Goal: Task Accomplishment & Management: Complete application form

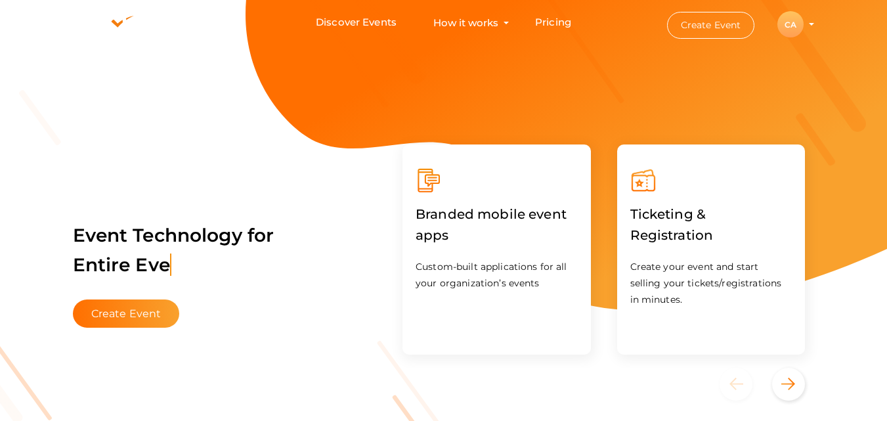
click at [795, 20] on div "CA" at bounding box center [790, 24] width 26 height 26
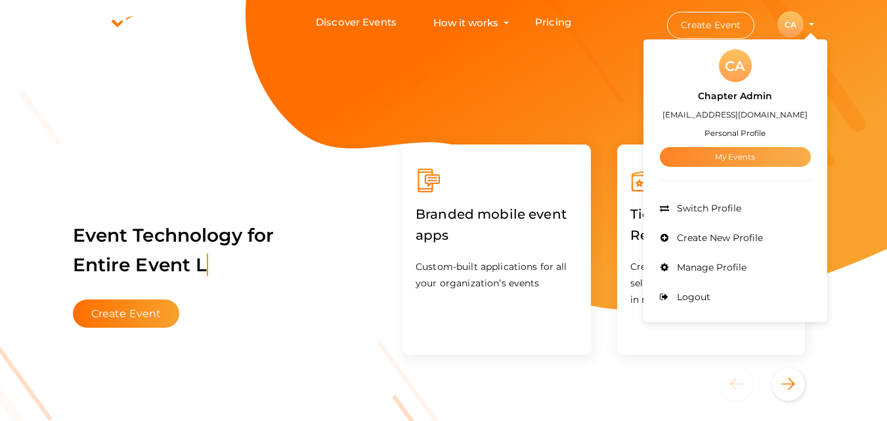
click at [705, 152] on link "My Events" at bounding box center [735, 157] width 151 height 20
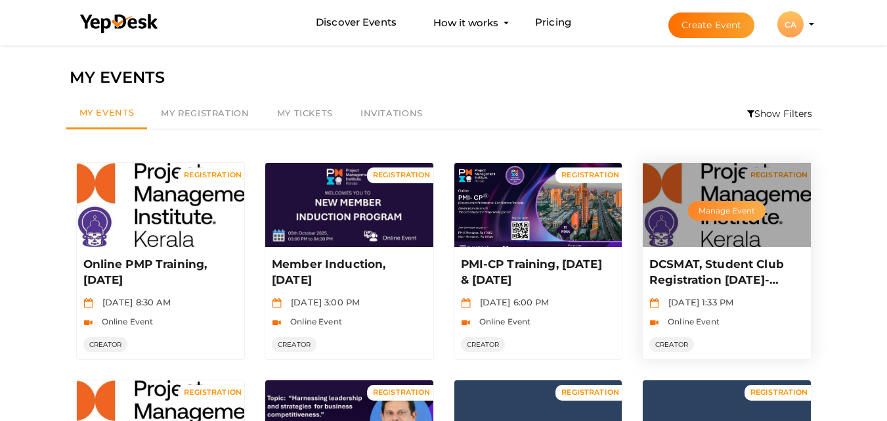
click at [719, 208] on button "Manage Event" at bounding box center [726, 211] width 77 height 20
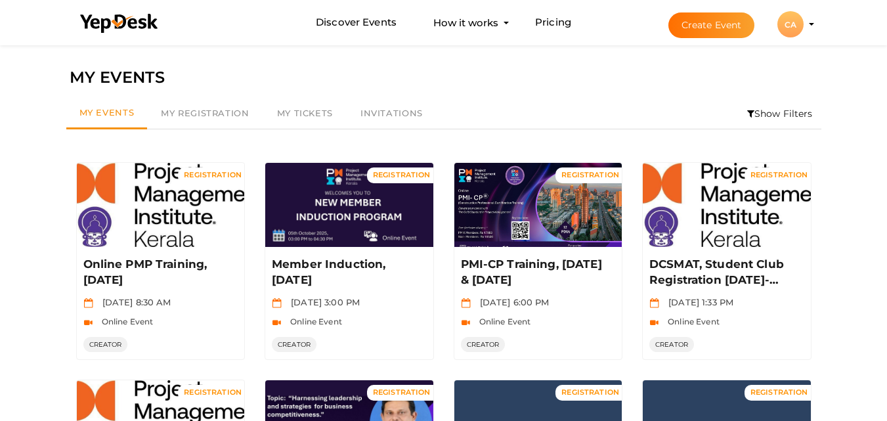
click at [726, 25] on button "Create Event" at bounding box center [711, 25] width 87 height 26
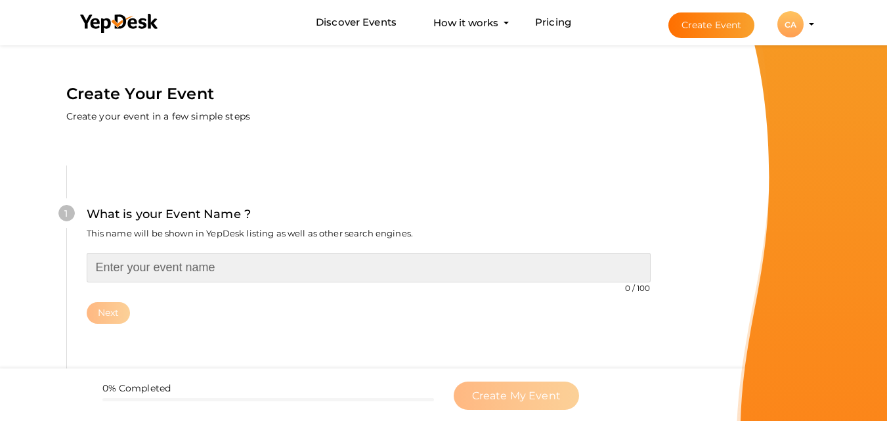
click at [443, 274] on input "text" at bounding box center [369, 268] width 564 height 30
paste input "DCSMAT, Student Club Registration [DATE]-[DATE]"
type input "MITS, Student Club [DATE]-[DATE]"
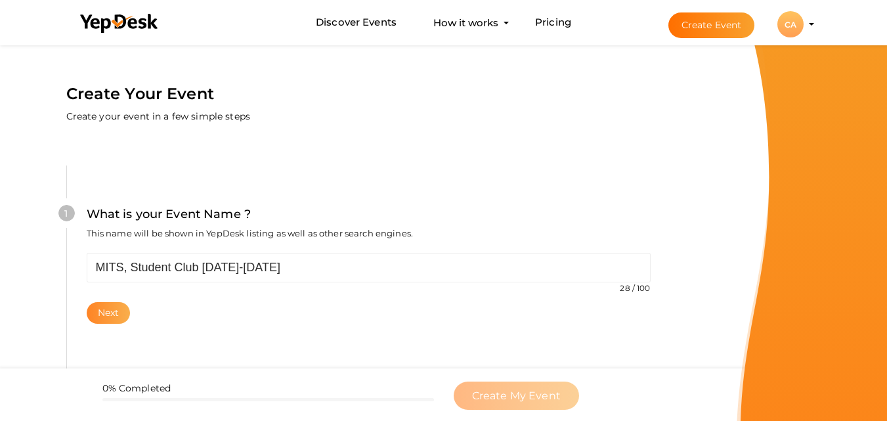
click at [87, 312] on button "Next" at bounding box center [109, 313] width 44 height 22
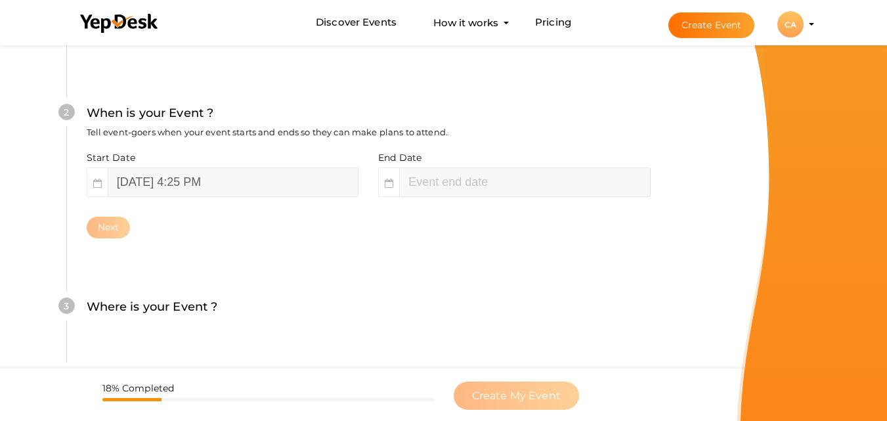
scroll to position [302, 0]
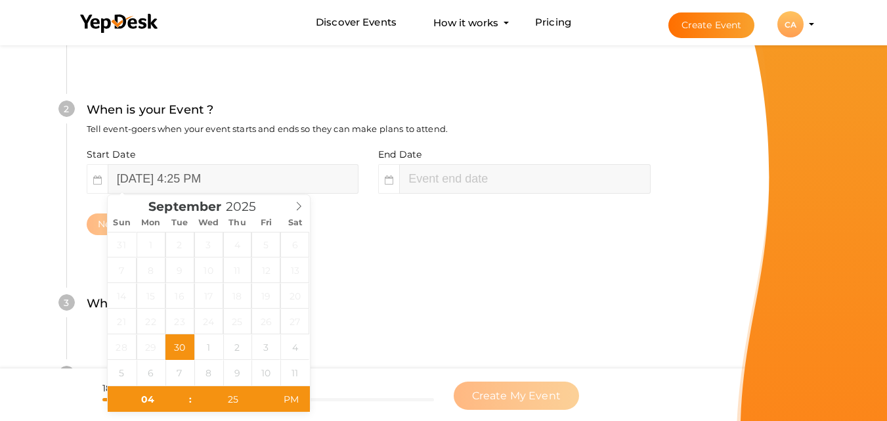
type input "06"
type input "25"
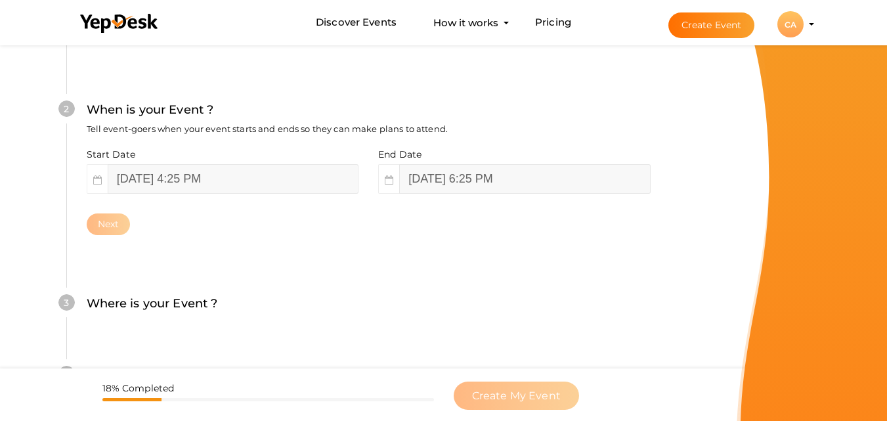
click at [357, 227] on div "Next" at bounding box center [369, 224] width 564 height 22
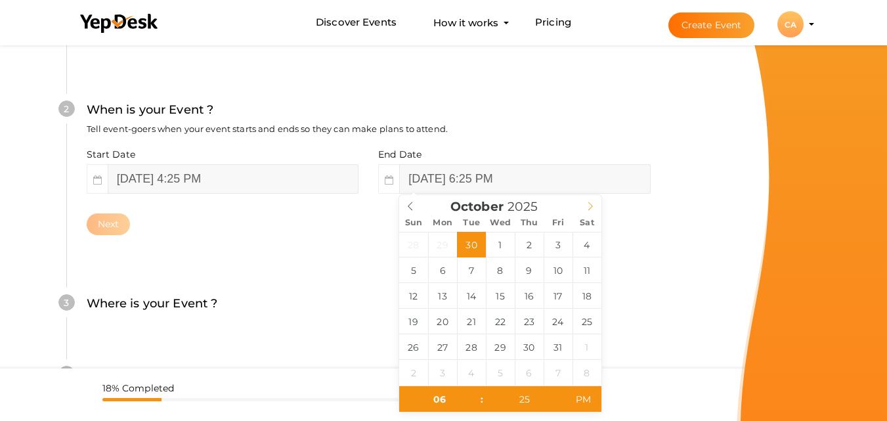
click at [592, 206] on icon at bounding box center [590, 206] width 5 height 9
type input "[DATE] 6:25 PM"
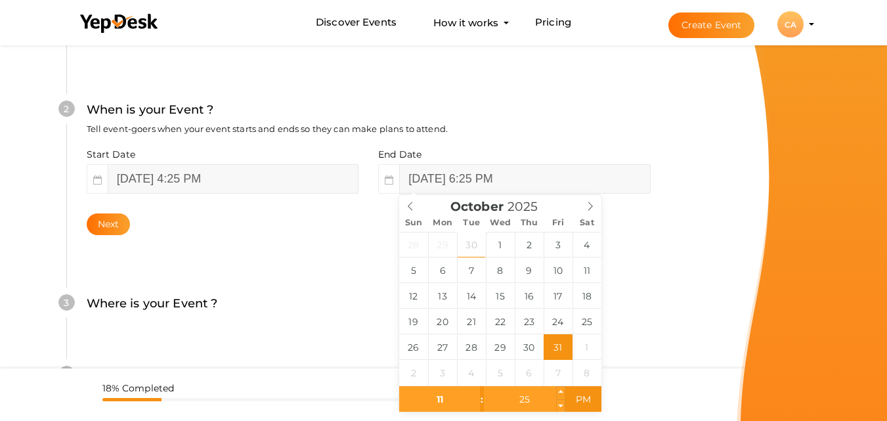
type input "11"
type input "[DATE] 11:25 PM"
click at [523, 408] on input "25" at bounding box center [524, 399] width 81 height 26
type input "00"
type input "[DATE] 11:00 PM"
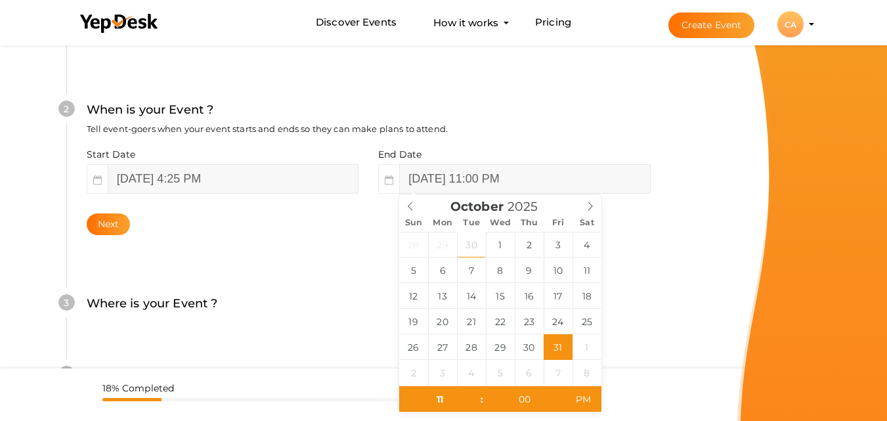
click at [662, 320] on div "3 Where is your Event ? Tell event-goers where your event location is. Venue On…" at bounding box center [368, 310] width 604 height 72
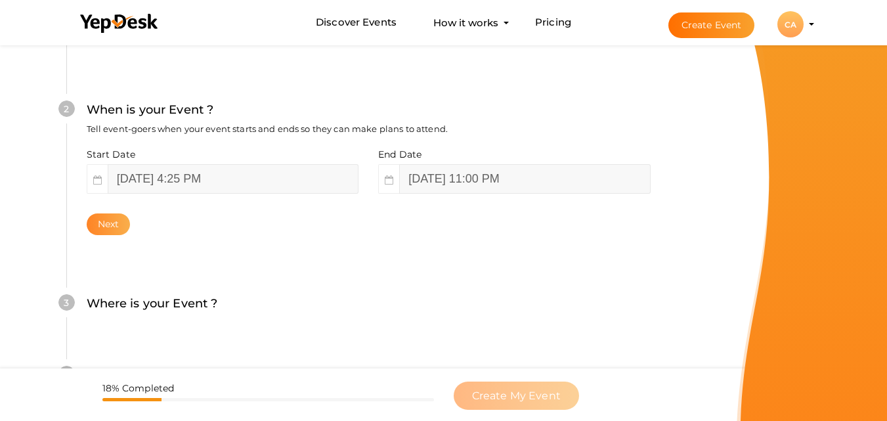
click at [112, 222] on button "Next" at bounding box center [109, 224] width 44 height 22
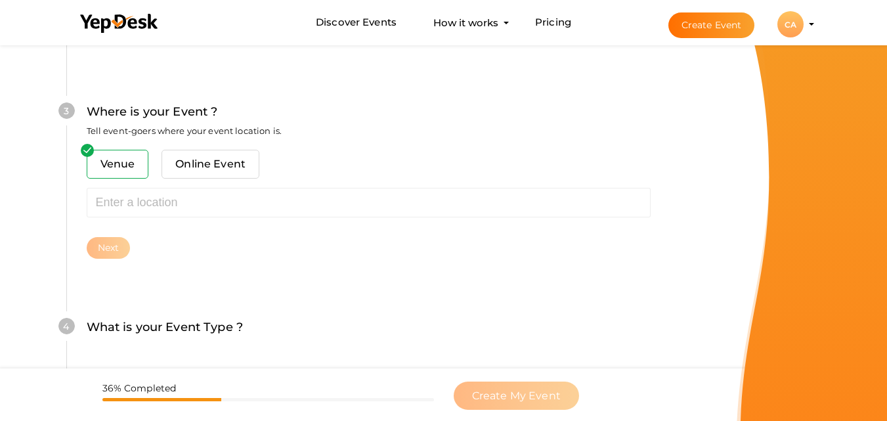
scroll to position [515, 0]
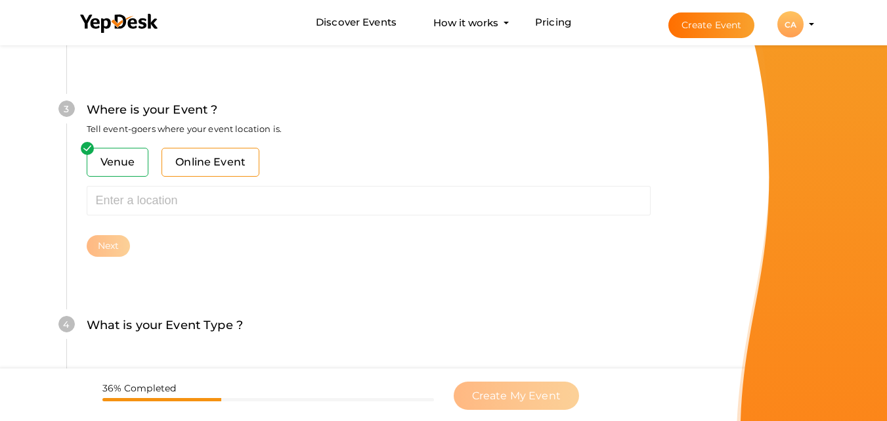
click at [220, 166] on span "Online Event" at bounding box center [211, 162] width 98 height 29
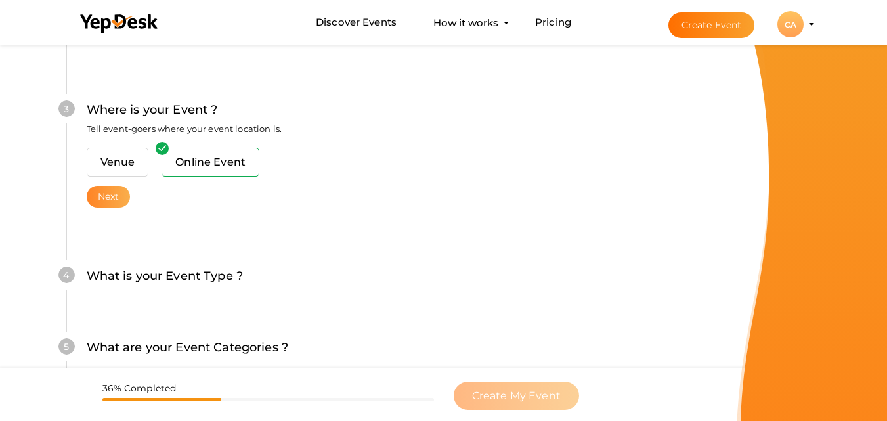
click at [112, 208] on button "Next" at bounding box center [109, 197] width 44 height 22
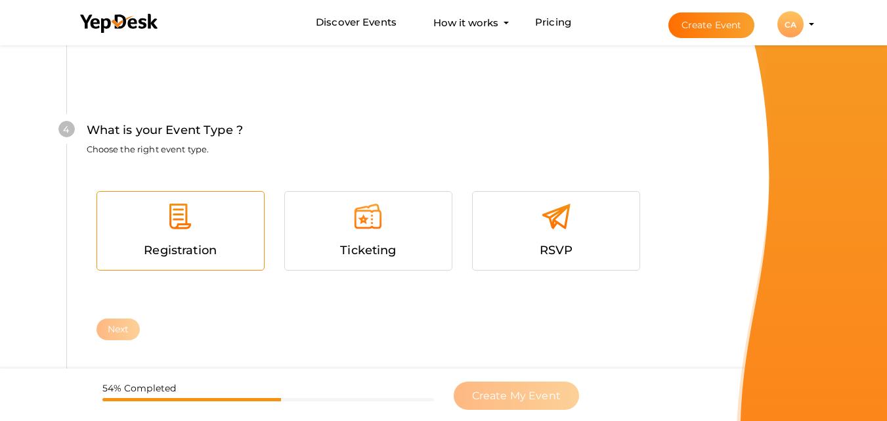
scroll to position [701, 0]
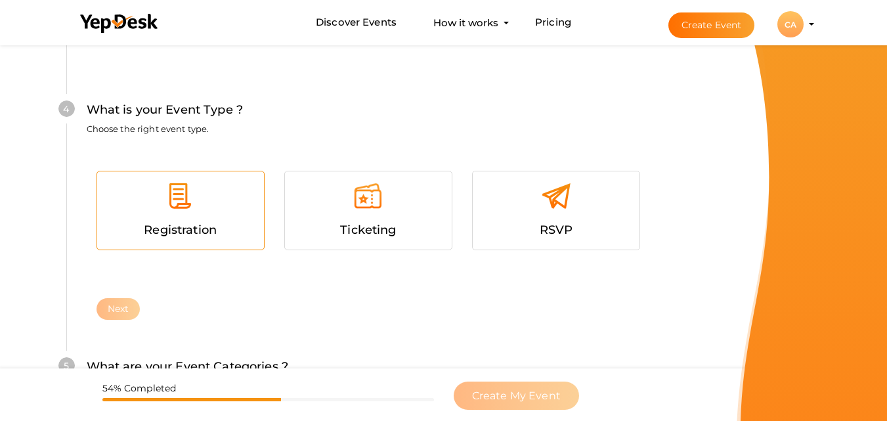
click at [215, 230] on span "Registration" at bounding box center [180, 230] width 73 height 14
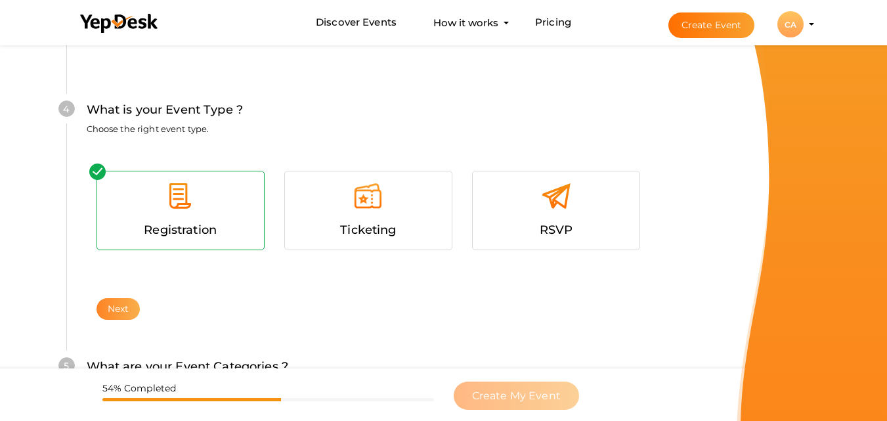
click at [121, 307] on button "Next" at bounding box center [119, 309] width 44 height 22
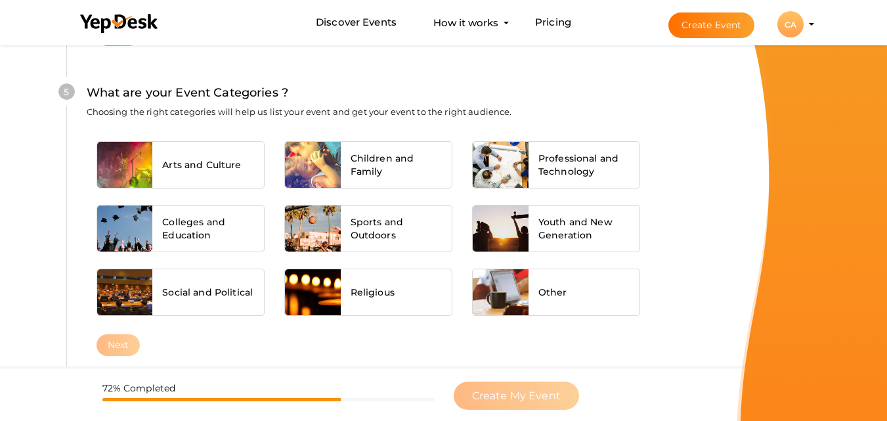
scroll to position [978, 0]
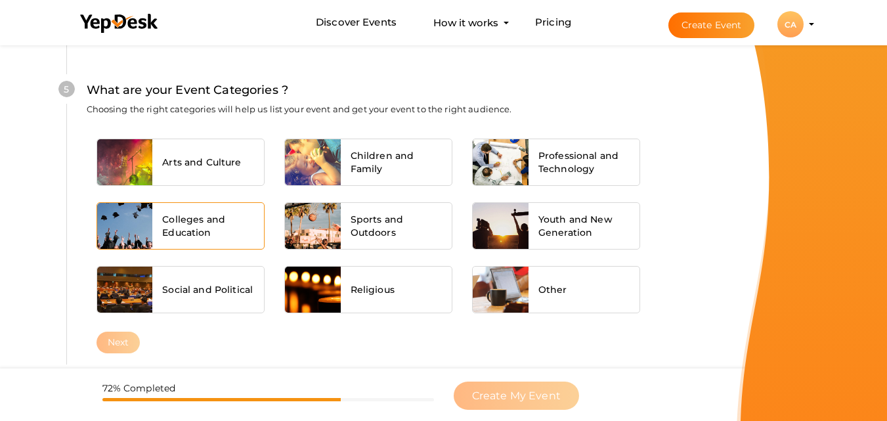
click at [148, 215] on div at bounding box center [125, 226] width 56 height 46
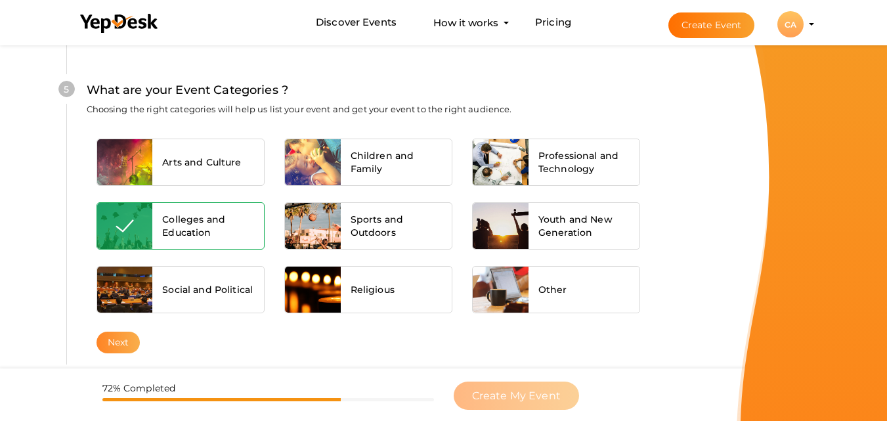
click at [125, 347] on button "Next" at bounding box center [119, 343] width 44 height 22
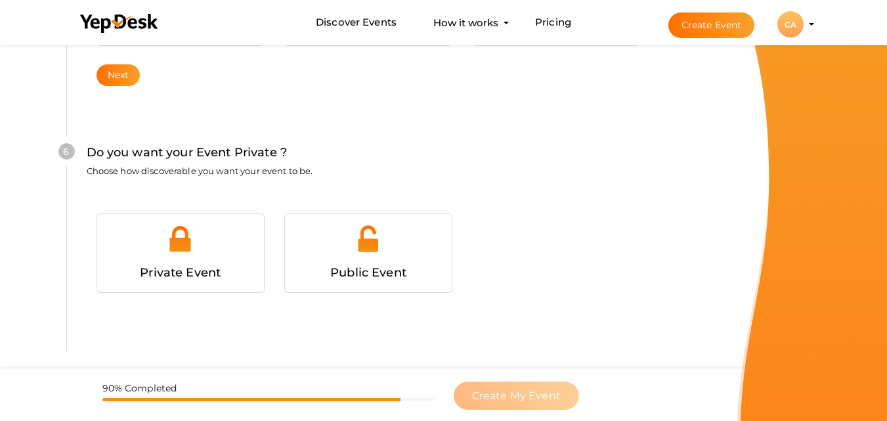
scroll to position [1268, 0]
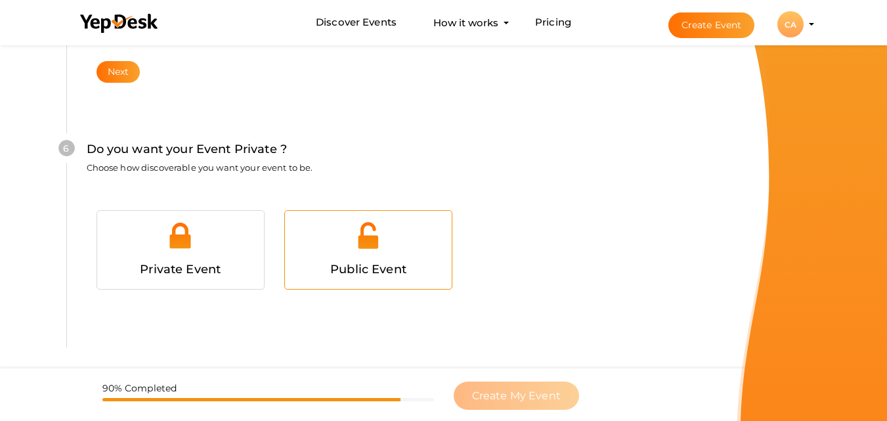
click at [396, 262] on span "Public Event" at bounding box center [368, 269] width 76 height 14
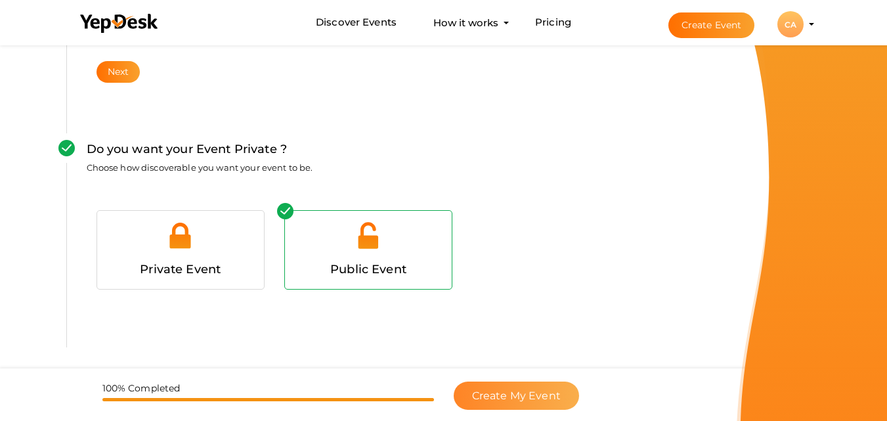
click at [495, 388] on button "Create My Event" at bounding box center [516, 396] width 125 height 28
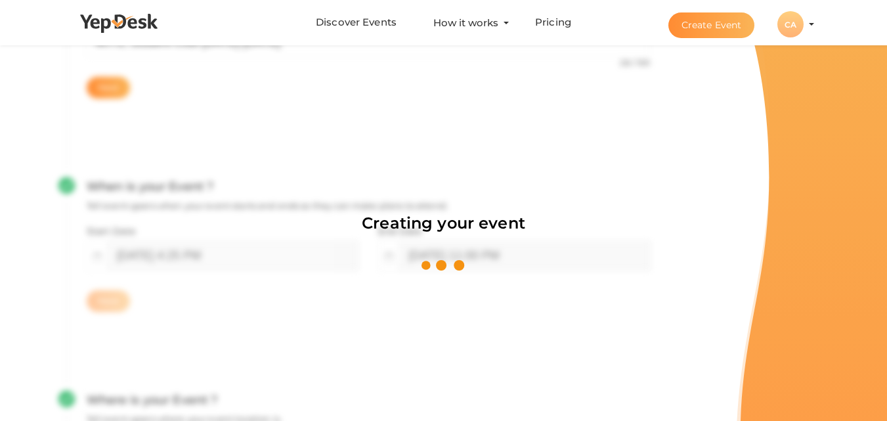
scroll to position [197, 0]
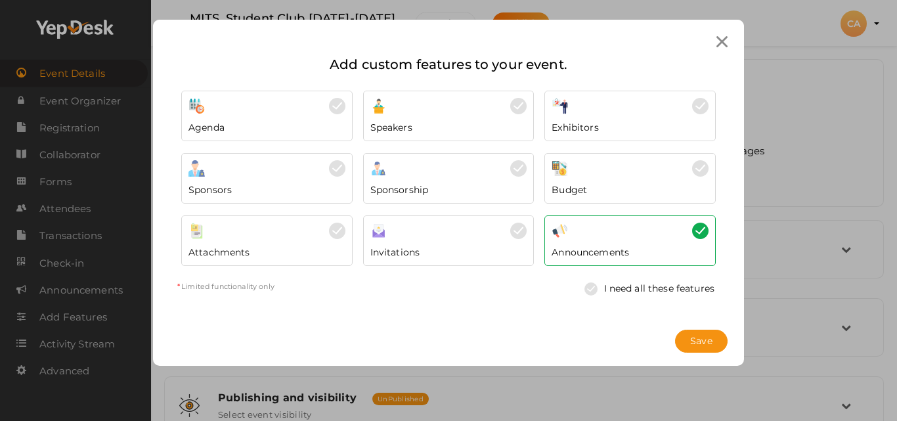
click at [722, 41] on icon at bounding box center [721, 41] width 11 height 11
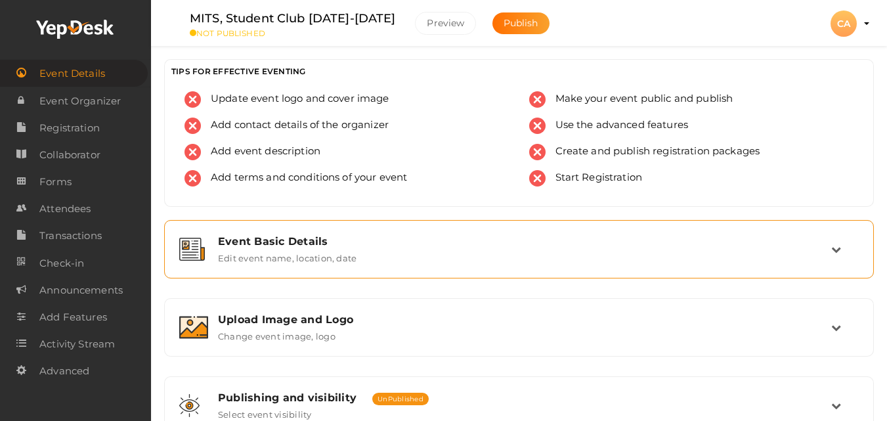
click at [257, 237] on div "Event Basic Details" at bounding box center [524, 241] width 613 height 12
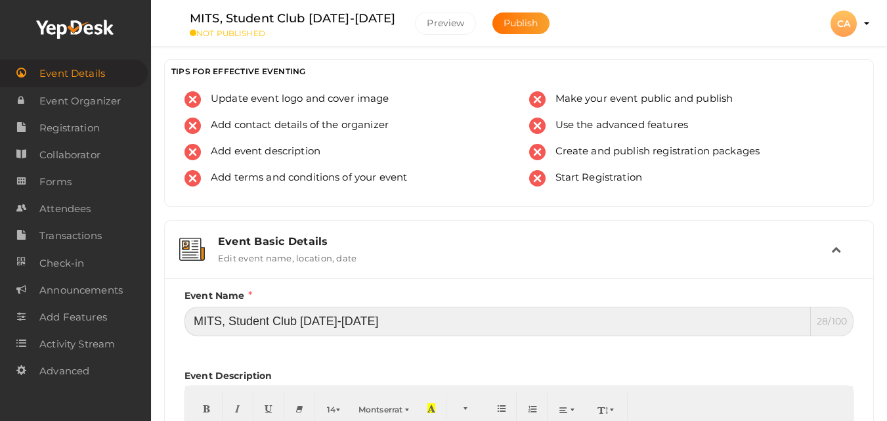
click at [379, 311] on input "MITS, Student Club [DATE]-[DATE]" at bounding box center [498, 322] width 626 height 30
paste input "Registration"
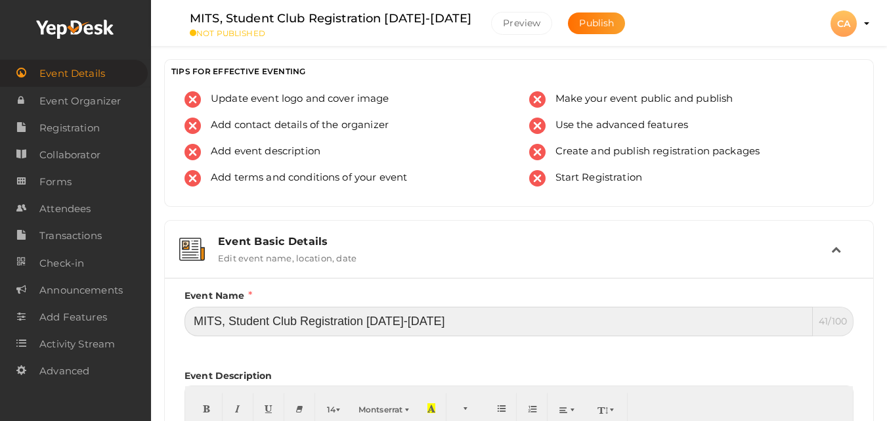
type input "MITS, Student Club Registration [DATE]-[DATE]"
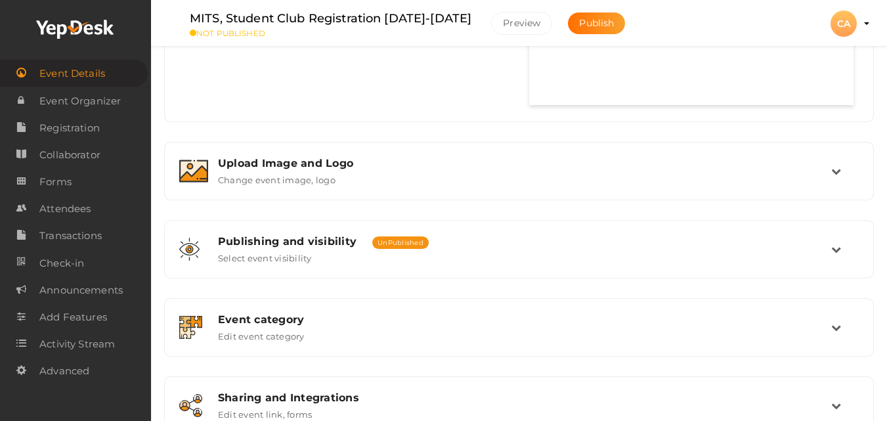
scroll to position [849, 0]
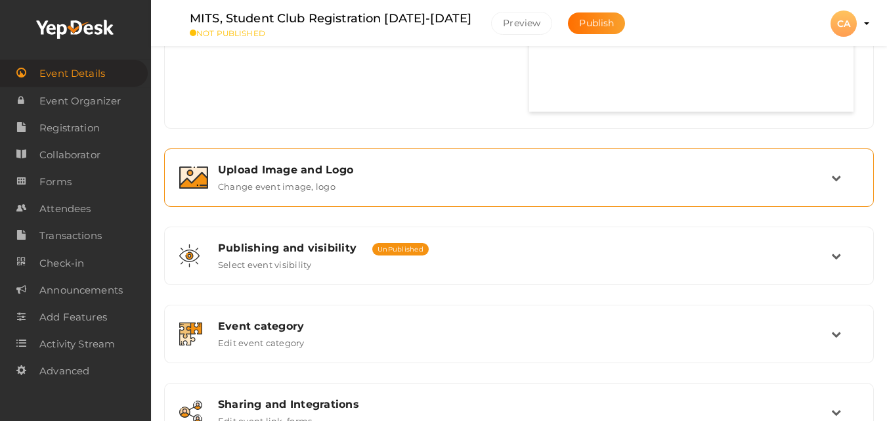
click at [837, 175] on icon at bounding box center [836, 178] width 10 height 10
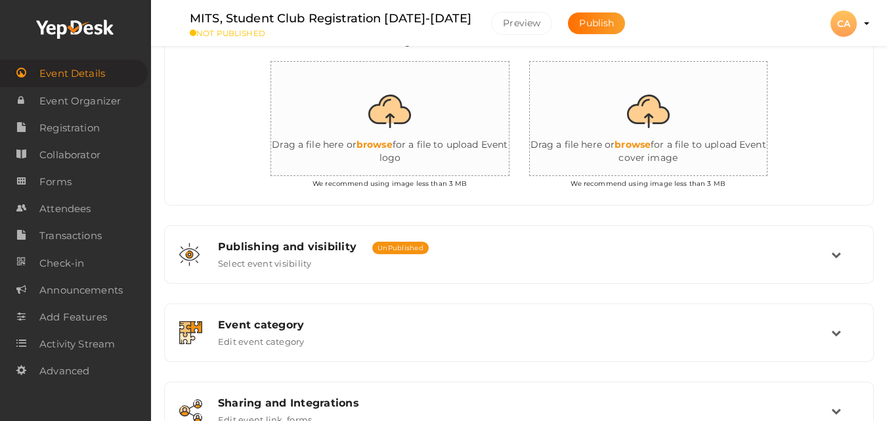
scroll to position [350, 0]
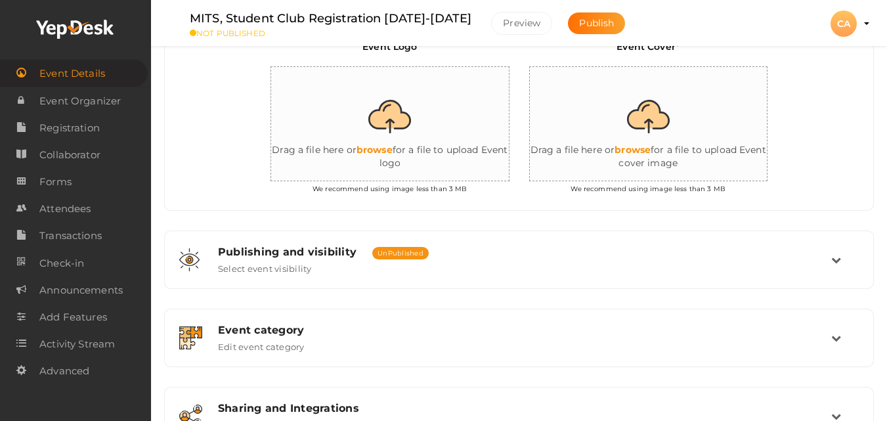
click at [642, 129] on input "file" at bounding box center [661, 124] width 263 height 115
type input "C:\fakepath\XFDQNGIB_normal.jpeg"
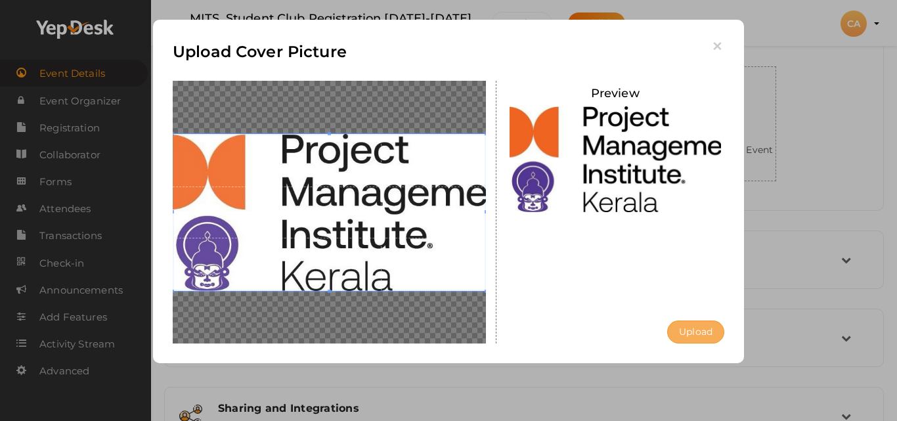
click at [693, 328] on button "Upload" at bounding box center [695, 331] width 57 height 23
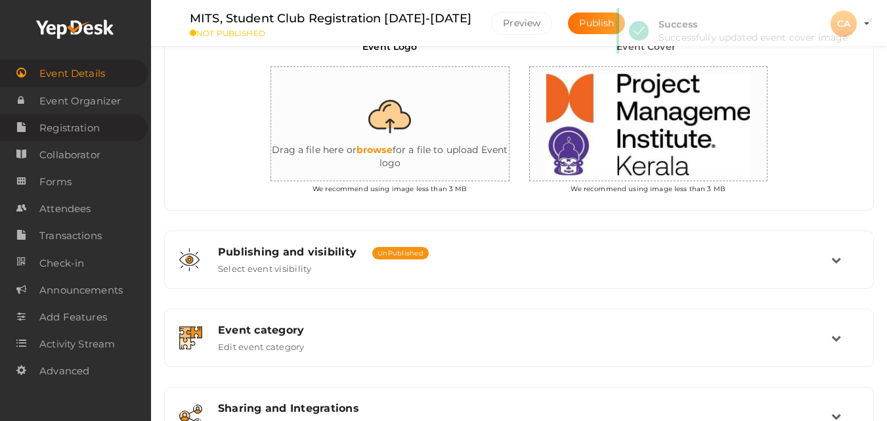
click at [87, 133] on span "Registration" at bounding box center [69, 128] width 60 height 26
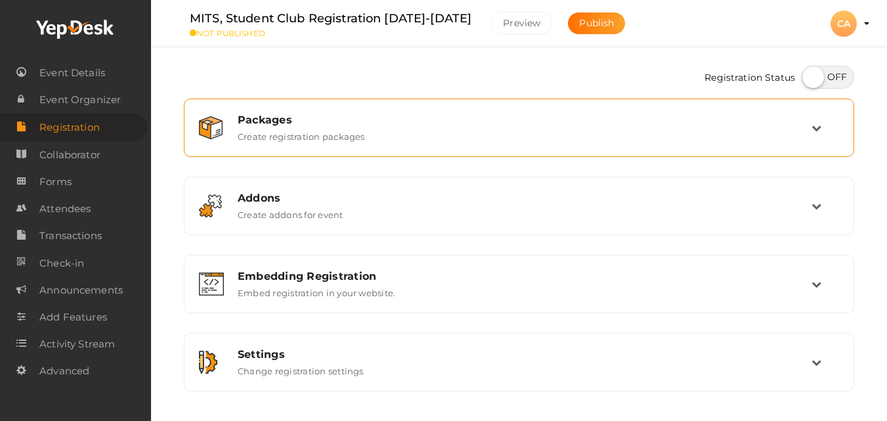
click at [498, 139] on div "Packages Create registration packages" at bounding box center [520, 128] width 584 height 28
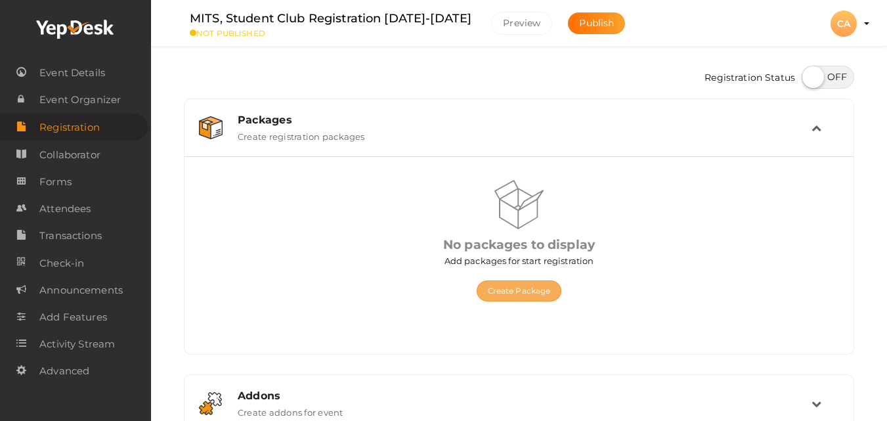
click at [514, 285] on button "Create Package" at bounding box center [519, 290] width 85 height 21
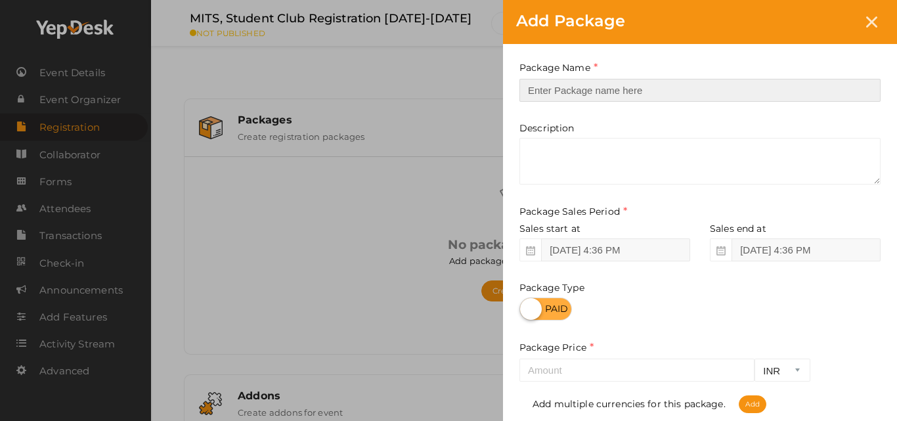
click at [613, 85] on input "text" at bounding box center [699, 90] width 361 height 23
type input "Registration"
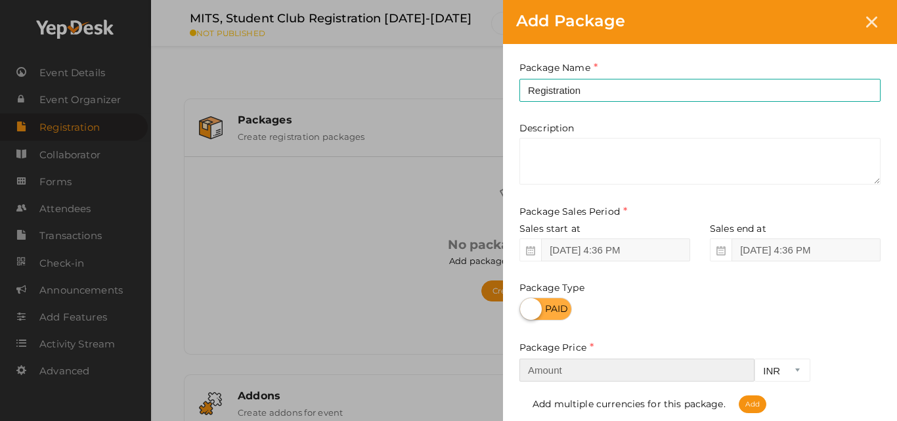
click at [546, 362] on input "number" at bounding box center [636, 370] width 235 height 23
type input "500"
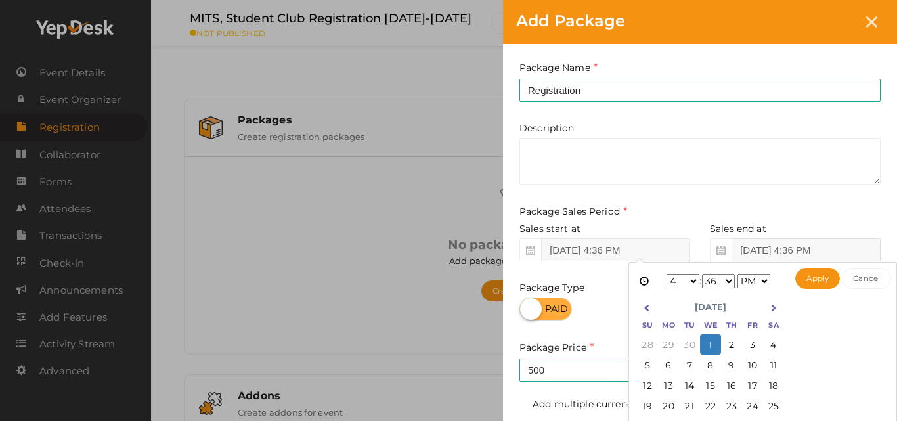
click at [775, 250] on input "[DATE] 4:36 PM" at bounding box center [806, 249] width 149 height 23
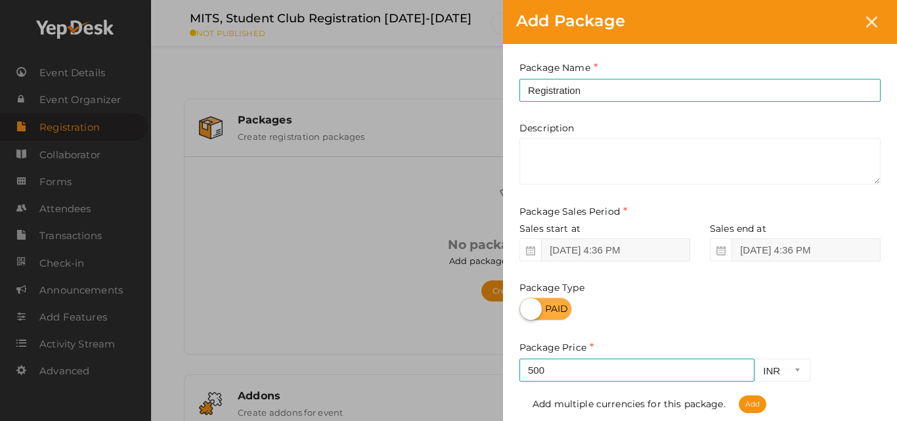
click at [885, 237] on div "Package Name Registration This field is Required. Package Name already used. De…" at bounding box center [700, 290] width 394 height 493
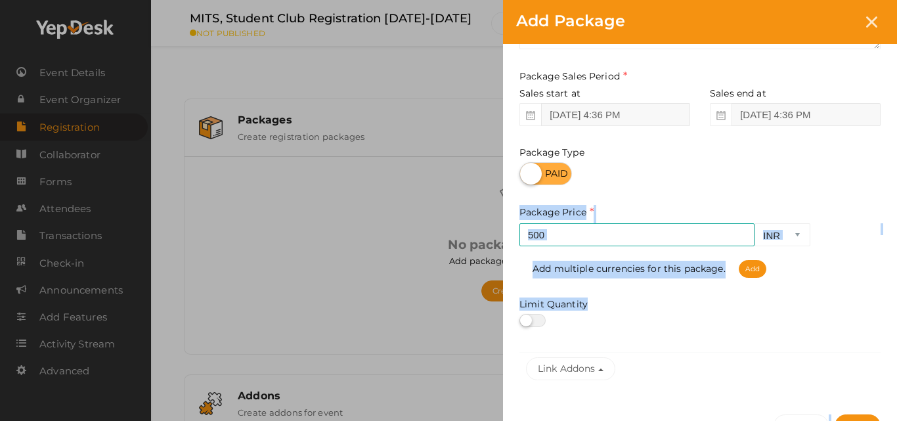
drag, startPoint x: 885, startPoint y: 237, endPoint x: 892, endPoint y: 412, distance: 174.8
click at [892, 412] on div "Package Name Registration This field is Required. Package Name already used. De…" at bounding box center [700, 206] width 394 height 595
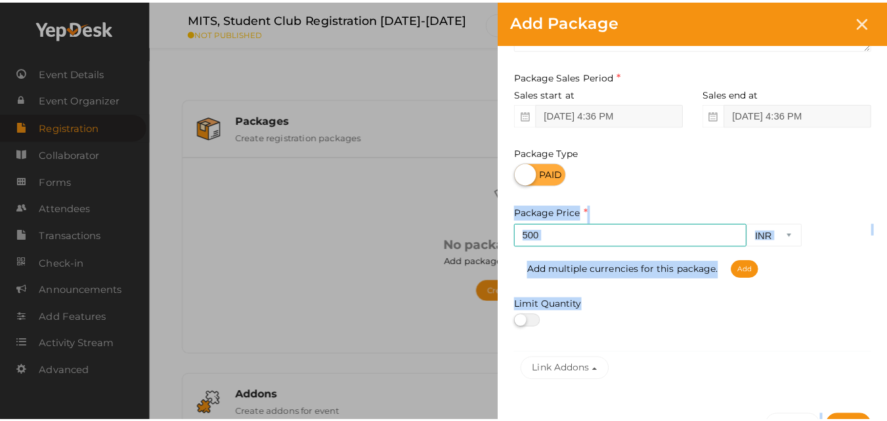
scroll to position [143, 0]
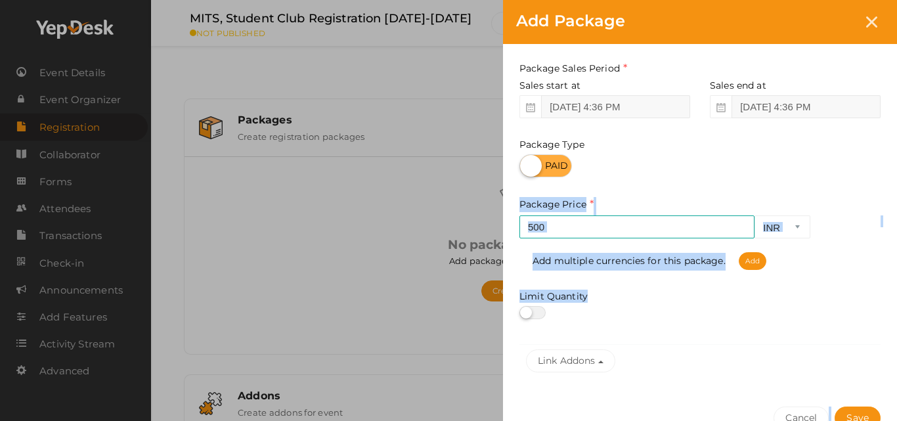
click at [875, 319] on div at bounding box center [699, 312] width 361 height 13
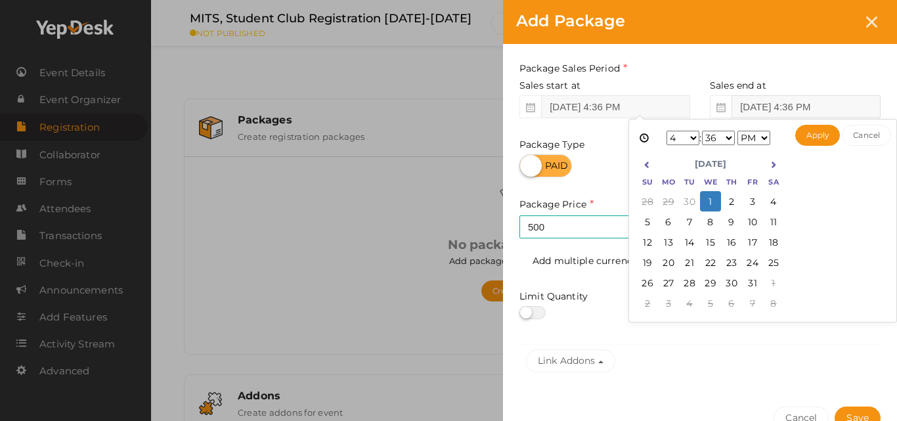
click at [759, 104] on input "[DATE] 4:36 PM" at bounding box center [806, 106] width 149 height 23
click at [771, 167] on icon at bounding box center [773, 164] width 7 height 7
click at [647, 165] on icon at bounding box center [647, 164] width 7 height 7
click at [686, 135] on select "1 2 3 4 5 6 7 8 9 10 11 12" at bounding box center [683, 138] width 33 height 14
click at [807, 138] on button "Apply" at bounding box center [817, 135] width 45 height 21
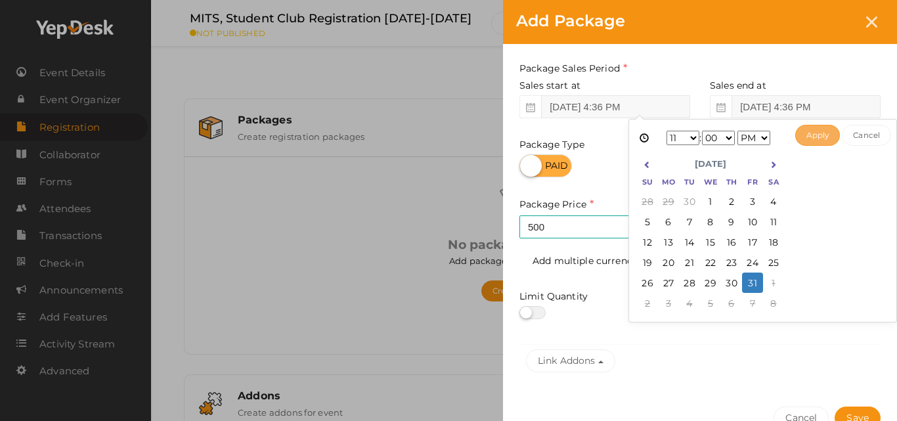
type input "[DATE] 11:00 PM"
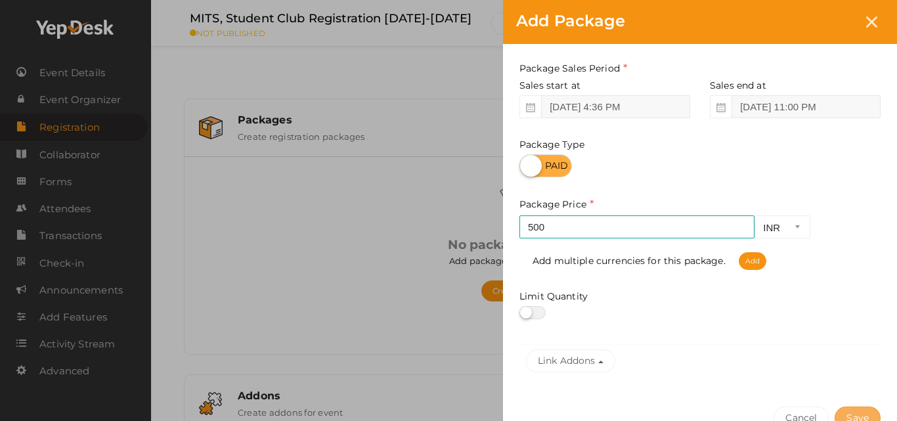
click at [860, 412] on button "Save" at bounding box center [858, 417] width 46 height 23
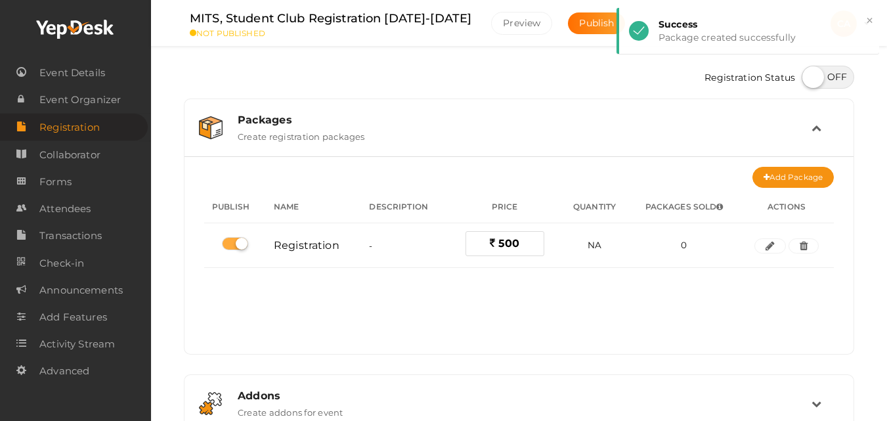
click at [840, 81] on label at bounding box center [828, 77] width 53 height 23
click at [810, 77] on input "checkbox" at bounding box center [806, 72] width 9 height 9
checkbox input "true"
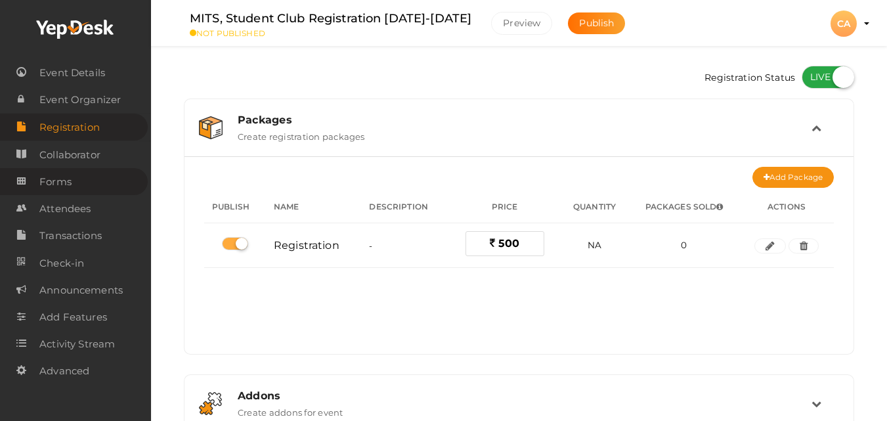
click at [60, 185] on span "Forms" at bounding box center [55, 182] width 32 height 26
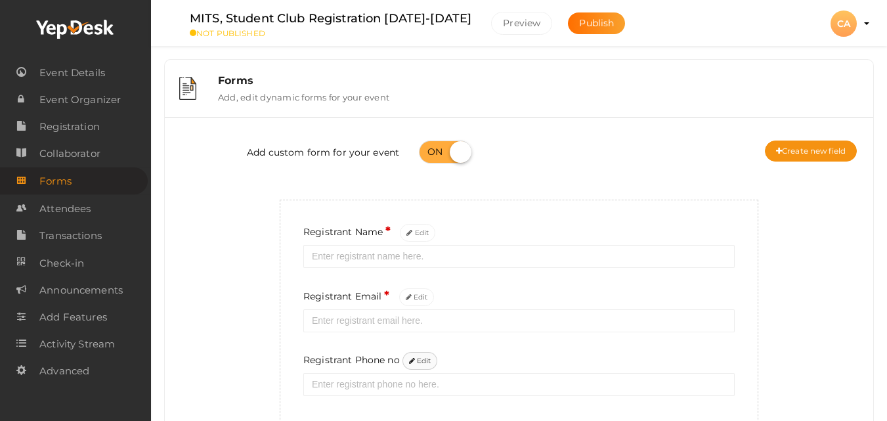
click at [422, 366] on button "Edit" at bounding box center [420, 361] width 35 height 18
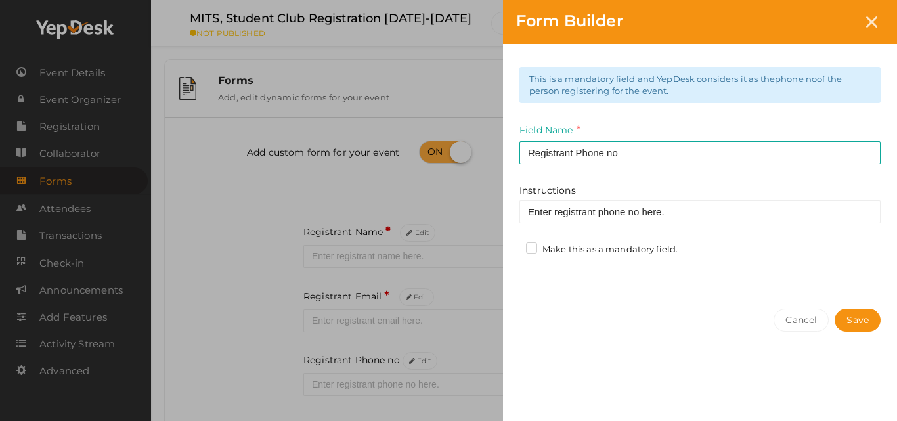
click at [550, 248] on label "Make this as a mandatory field." at bounding box center [602, 249] width 152 height 13
click at [513, 246] on input "Make this as a mandatory field." at bounding box center [513, 246] width 0 height 0
click at [862, 317] on button "Save" at bounding box center [858, 320] width 46 height 23
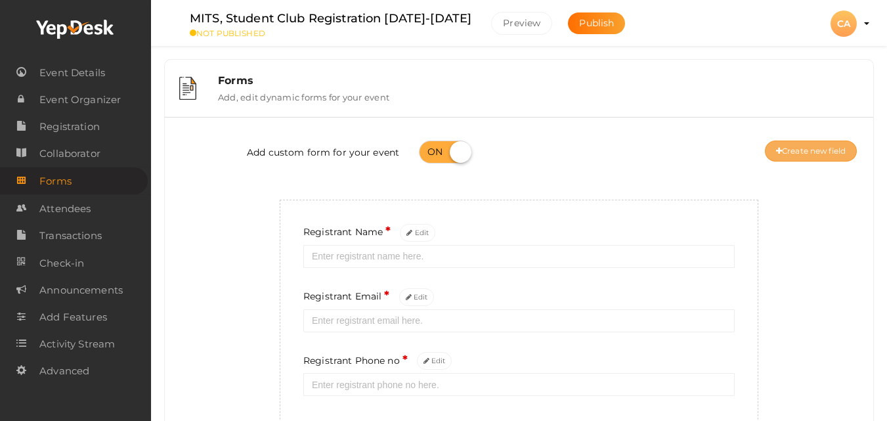
click at [823, 146] on button "Create new field" at bounding box center [811, 151] width 92 height 21
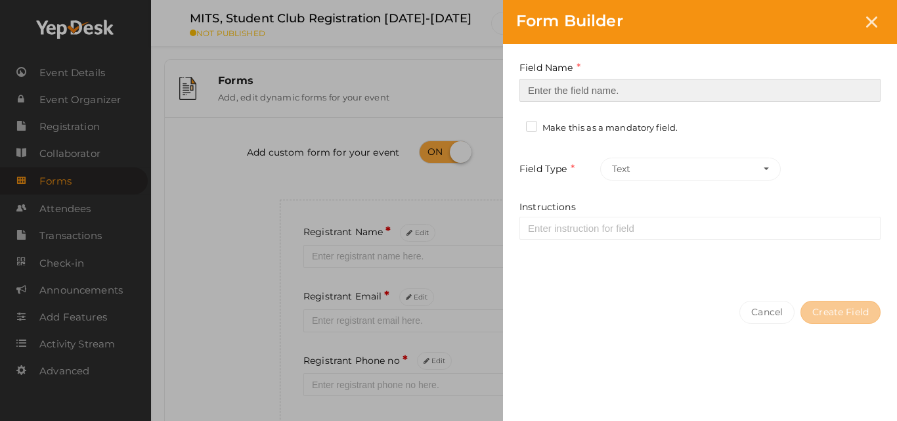
click at [776, 91] on input at bounding box center [699, 90] width 361 height 23
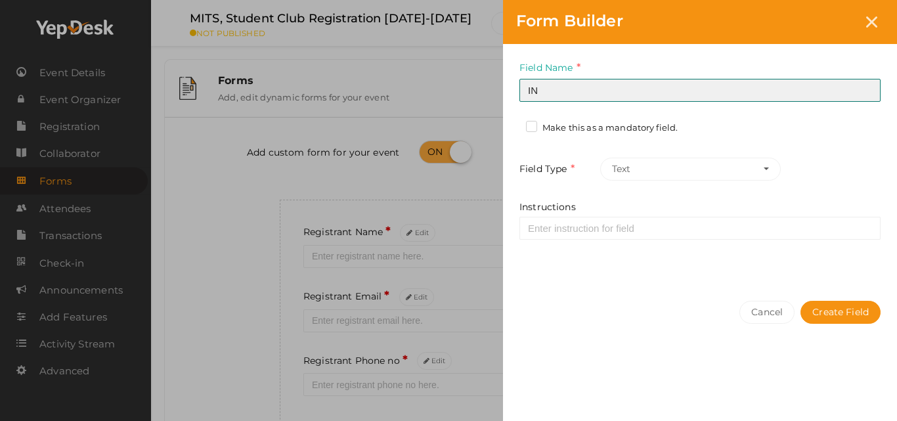
type input "Institution"
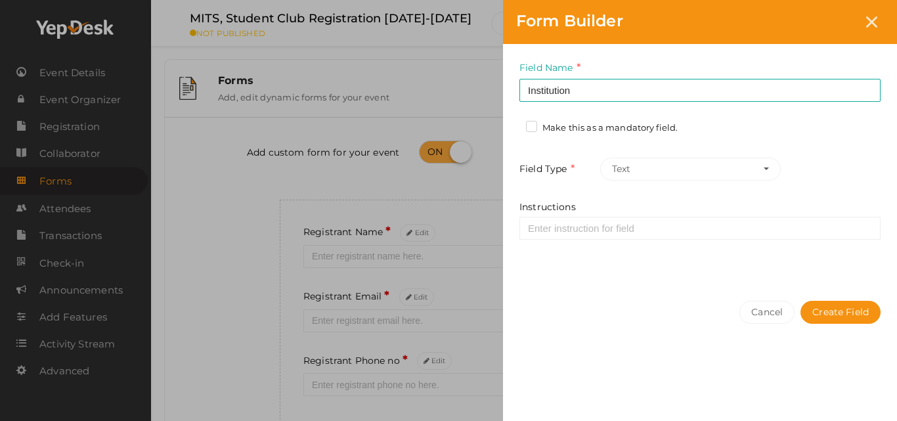
click at [603, 133] on label "Make this as a mandatory field." at bounding box center [602, 127] width 152 height 13
click at [513, 124] on input "Make this as a mandatory field." at bounding box center [513, 124] width 0 height 0
click at [846, 308] on button "Create Field" at bounding box center [840, 312] width 80 height 23
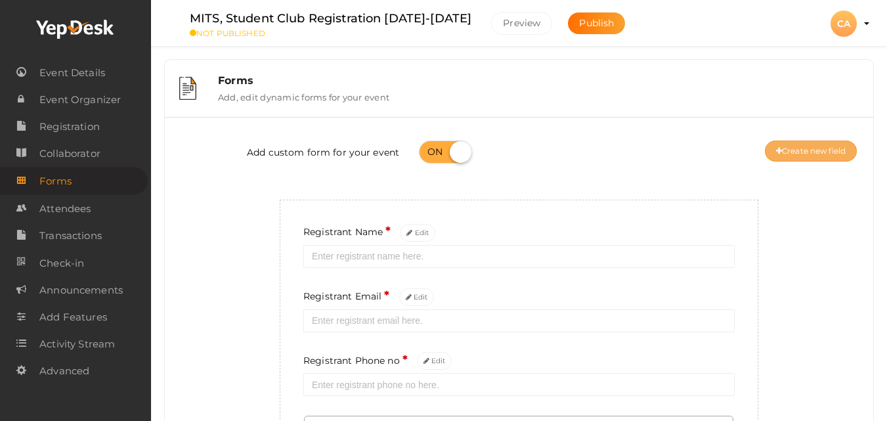
click at [812, 155] on button "Create new field" at bounding box center [811, 151] width 92 height 21
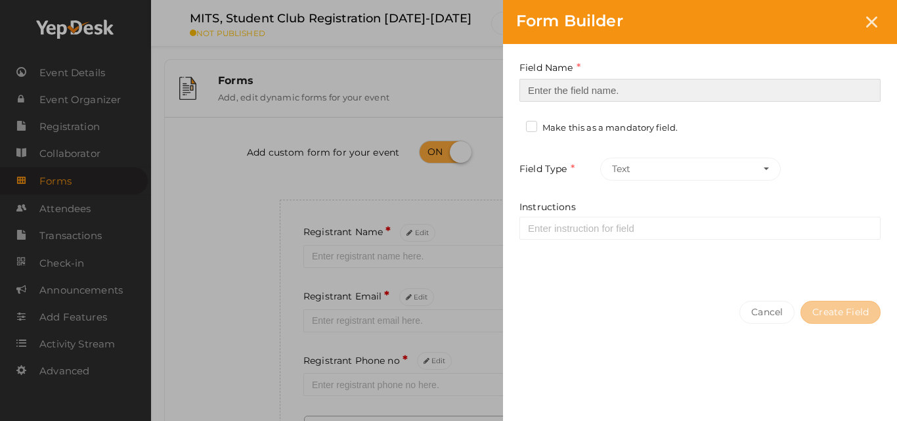
click at [781, 87] on input at bounding box center [699, 90] width 361 height 23
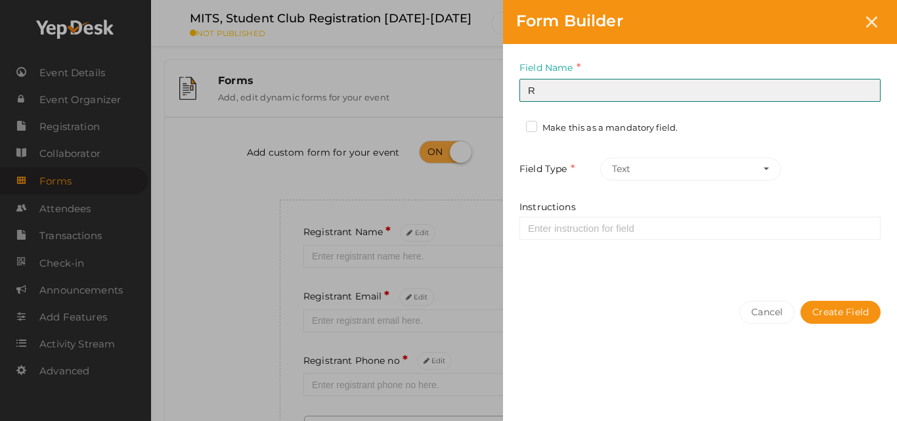
type input "Roll No"
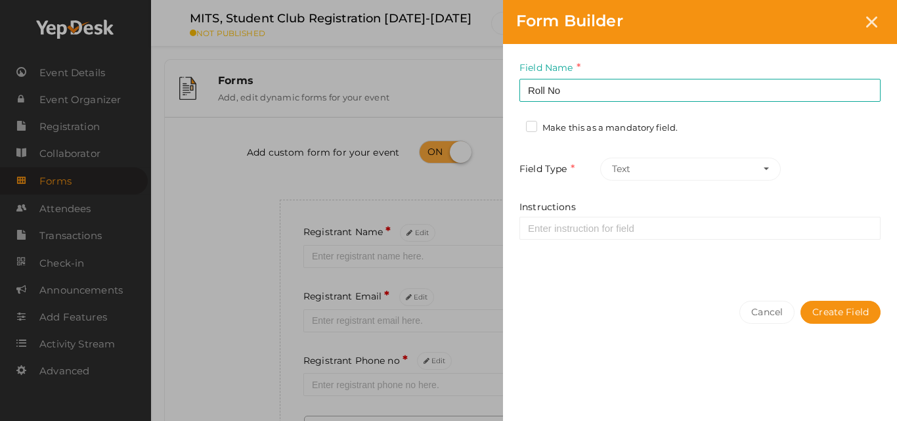
click at [636, 123] on label "Make this as a mandatory field." at bounding box center [602, 127] width 152 height 13
click at [513, 124] on input "Make this as a mandatory field." at bounding box center [513, 124] width 0 height 0
click at [862, 307] on button "Create Field" at bounding box center [840, 312] width 80 height 23
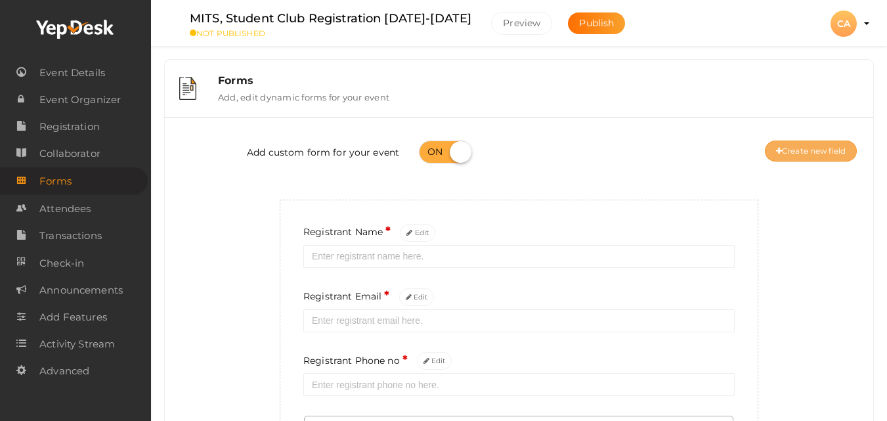
click at [818, 156] on button "Create new field" at bounding box center [811, 151] width 92 height 21
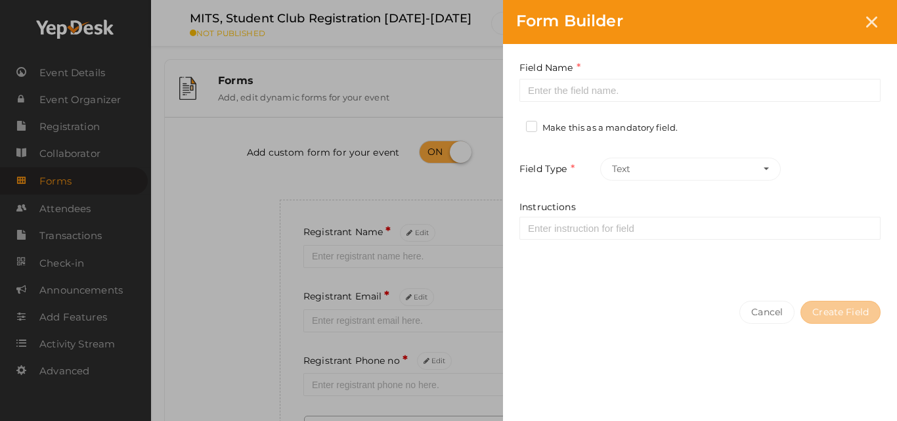
click at [818, 156] on div "Form Builder Field Name Required. Form field name already used. Make this as a …" at bounding box center [448, 210] width 897 height 421
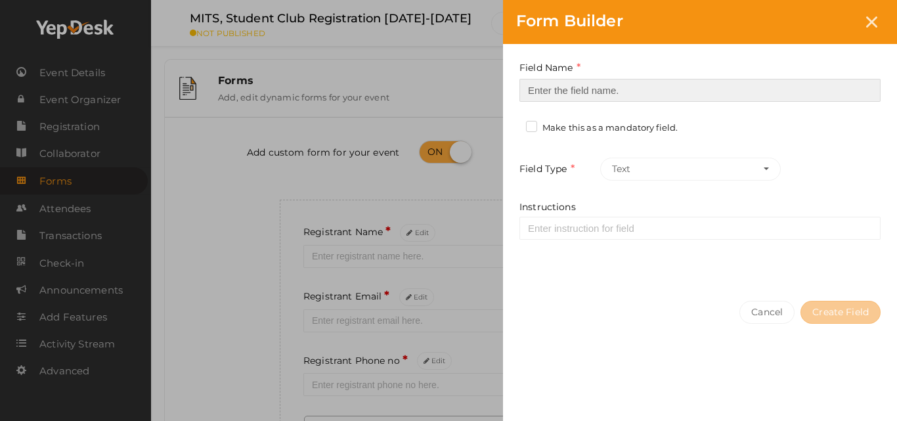
click at [779, 86] on input at bounding box center [699, 90] width 361 height 23
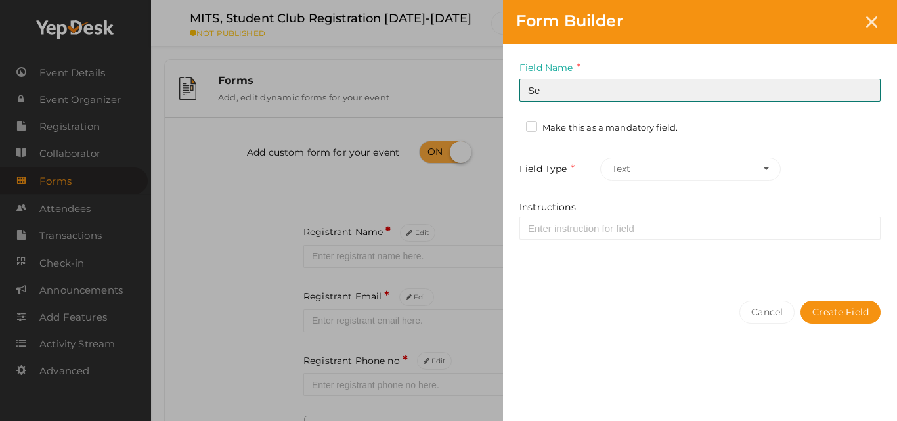
type input "Semester"
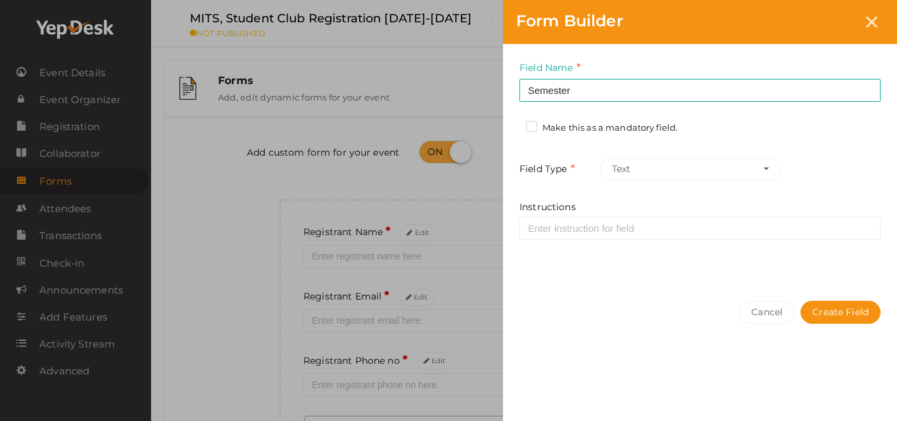
click at [617, 133] on label "Make this as a mandatory field." at bounding box center [602, 127] width 152 height 13
click at [513, 124] on input "Make this as a mandatory field." at bounding box center [513, 124] width 0 height 0
click at [823, 309] on button "Create Field" at bounding box center [840, 312] width 80 height 23
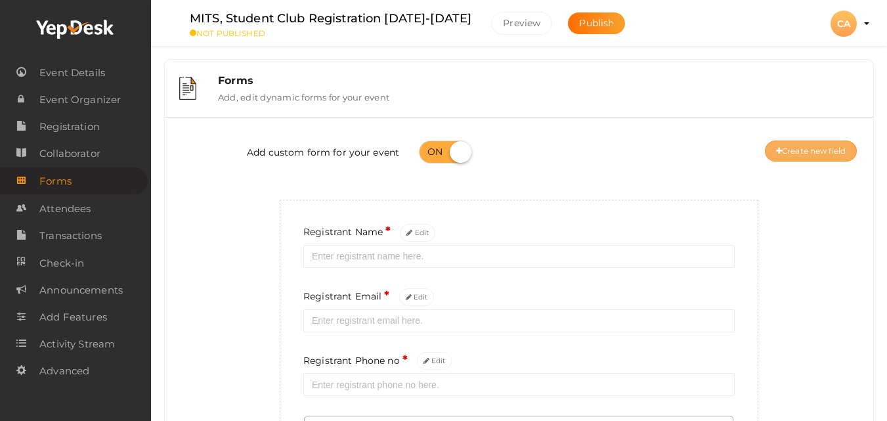
click at [793, 148] on button "Create new field" at bounding box center [811, 151] width 92 height 21
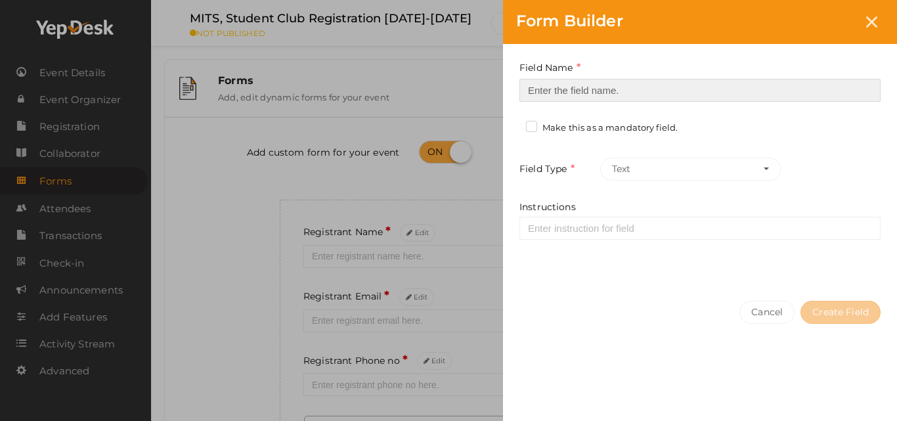
click at [774, 83] on input at bounding box center [699, 90] width 361 height 23
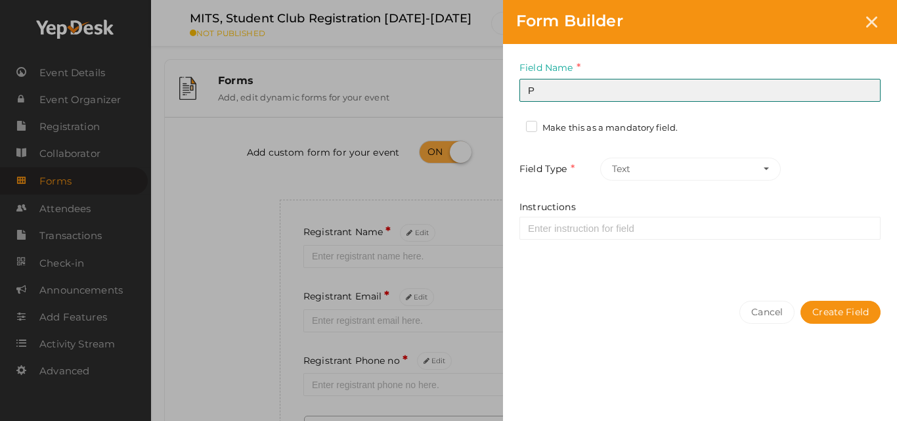
type input "Preferred Mailing address"
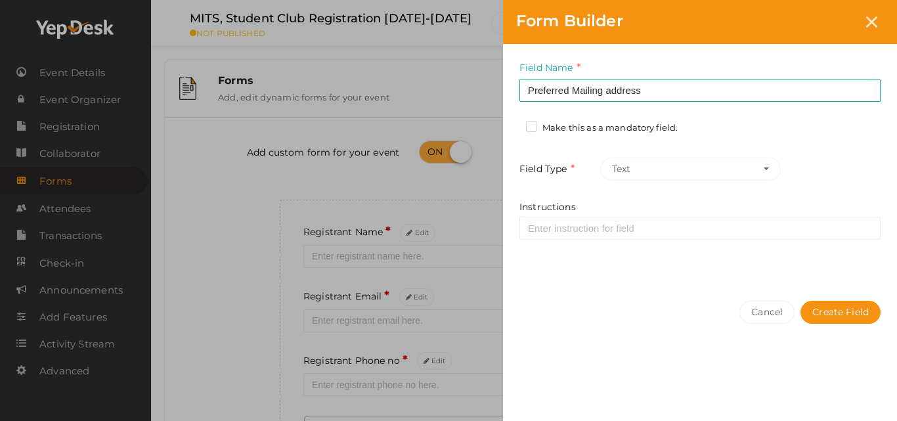
click at [634, 129] on label "Make this as a mandatory field." at bounding box center [602, 127] width 152 height 13
click at [513, 124] on input "Make this as a mandatory field." at bounding box center [513, 124] width 0 height 0
click at [860, 320] on button "Create Field" at bounding box center [840, 312] width 80 height 23
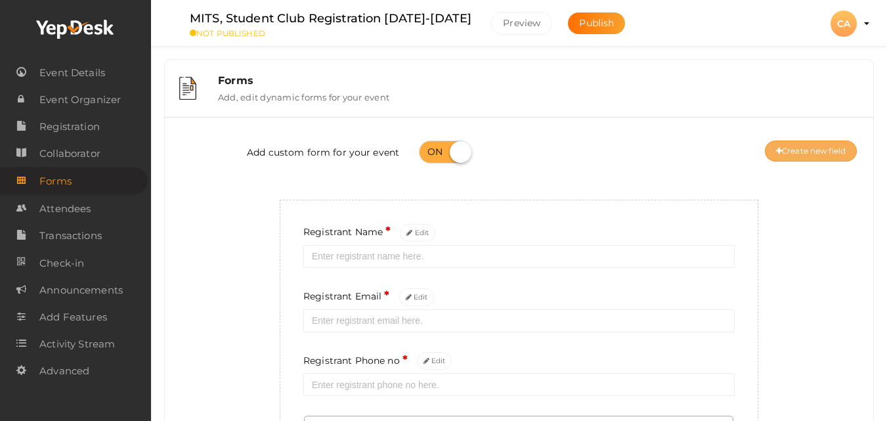
click at [799, 143] on button "Create new field" at bounding box center [811, 151] width 92 height 21
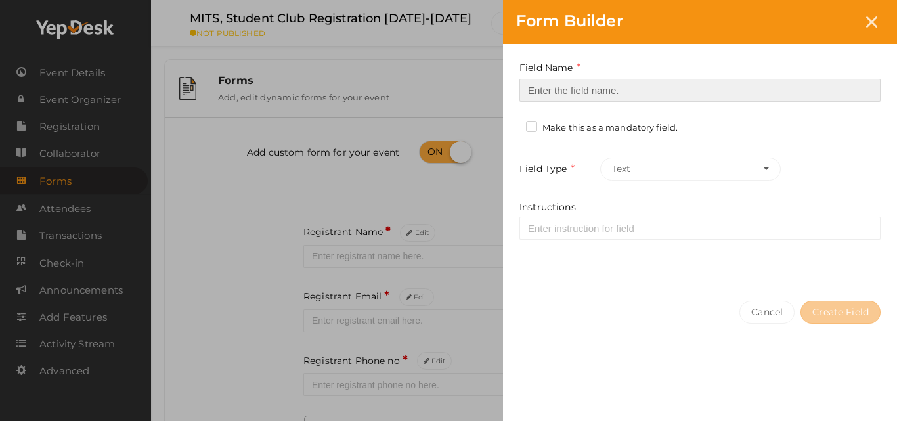
click at [760, 85] on input at bounding box center [699, 90] width 361 height 23
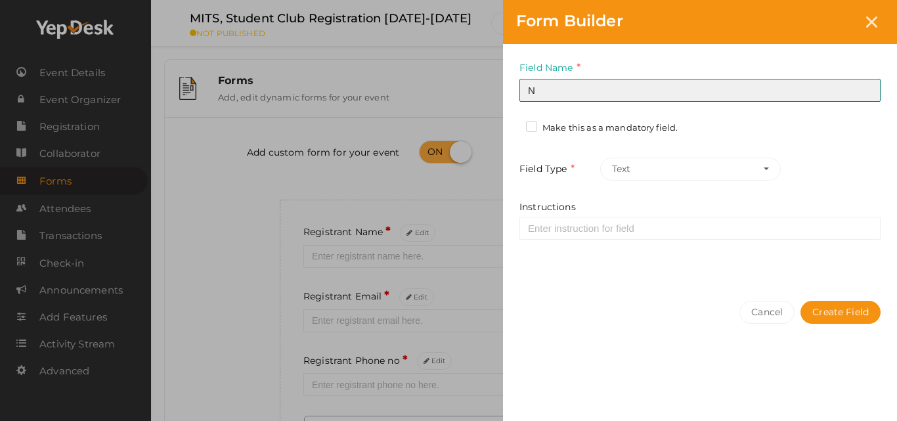
type input "Name to appear on Membership Certificate"
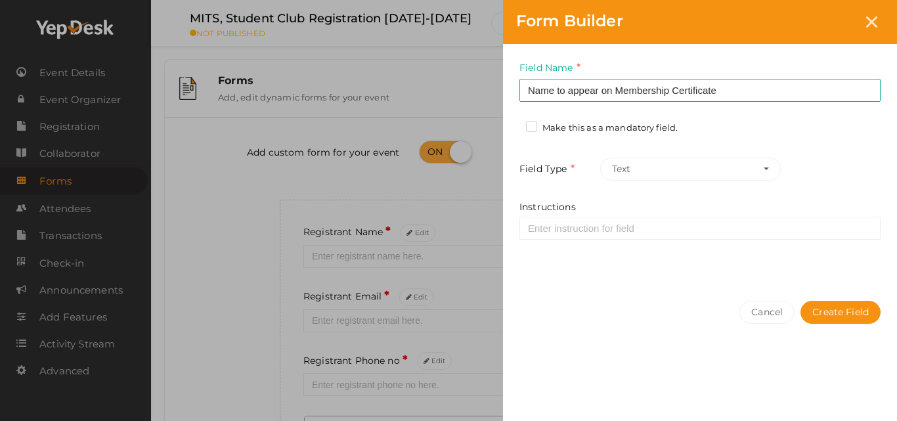
click at [650, 125] on label "Make this as a mandatory field." at bounding box center [602, 127] width 152 height 13
click at [513, 124] on input "Make this as a mandatory field." at bounding box center [513, 124] width 0 height 0
click at [854, 318] on button "Create Field" at bounding box center [840, 312] width 80 height 23
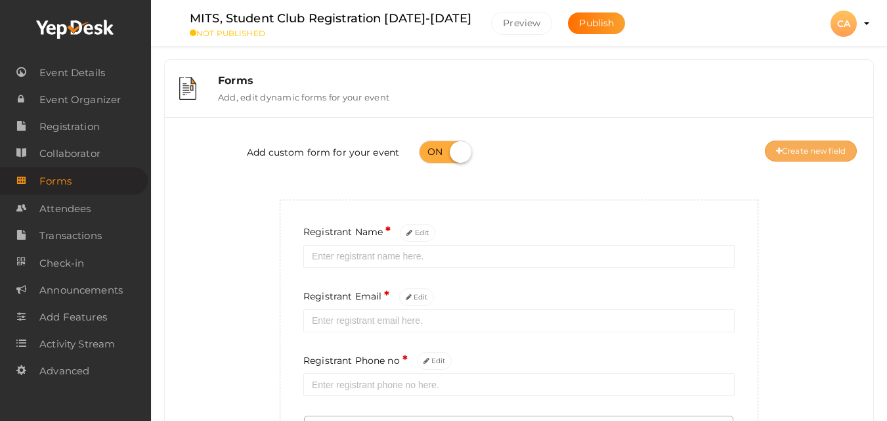
click at [791, 148] on button "Create new field" at bounding box center [811, 151] width 92 height 21
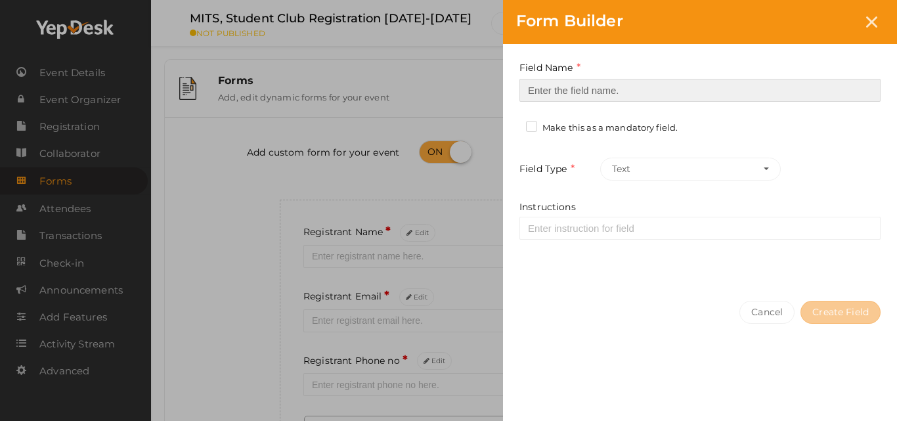
click at [751, 100] on input at bounding box center [699, 90] width 361 height 23
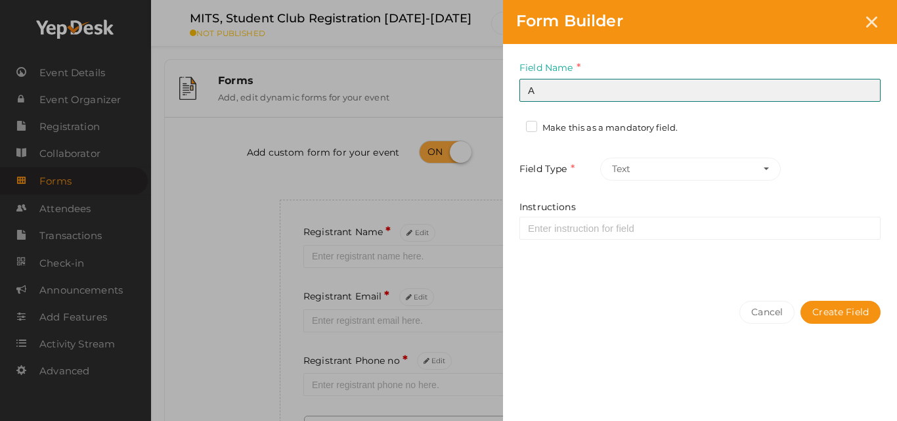
type input "Address 1"
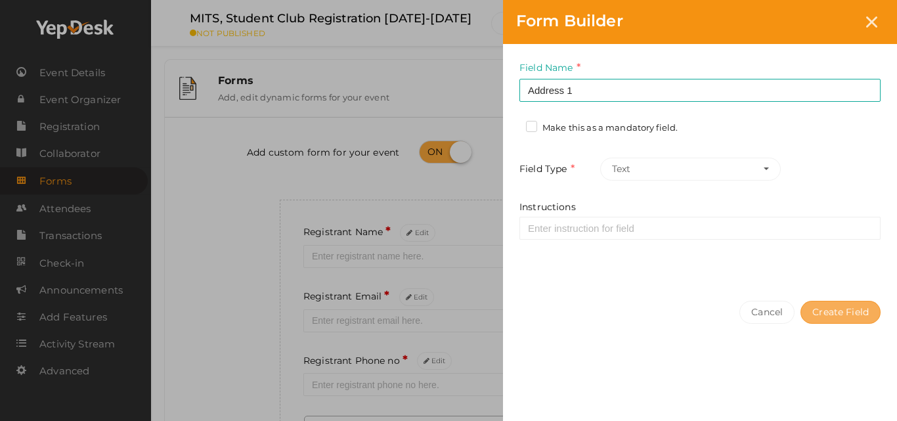
click at [851, 310] on button "Create Field" at bounding box center [840, 312] width 80 height 23
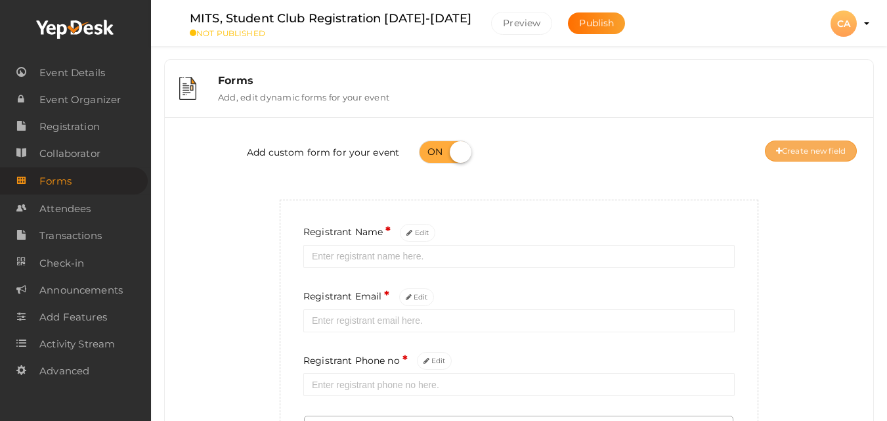
click at [825, 153] on button "Create new field" at bounding box center [811, 151] width 92 height 21
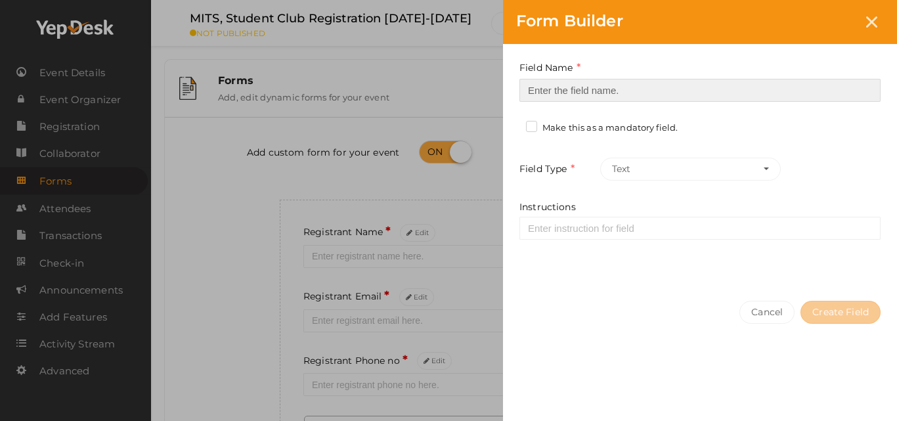
click at [790, 91] on input at bounding box center [699, 90] width 361 height 23
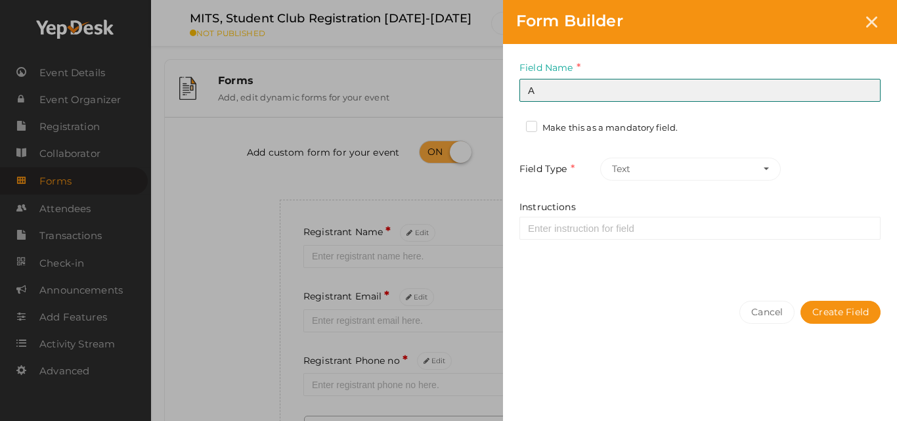
type input "Address 2"
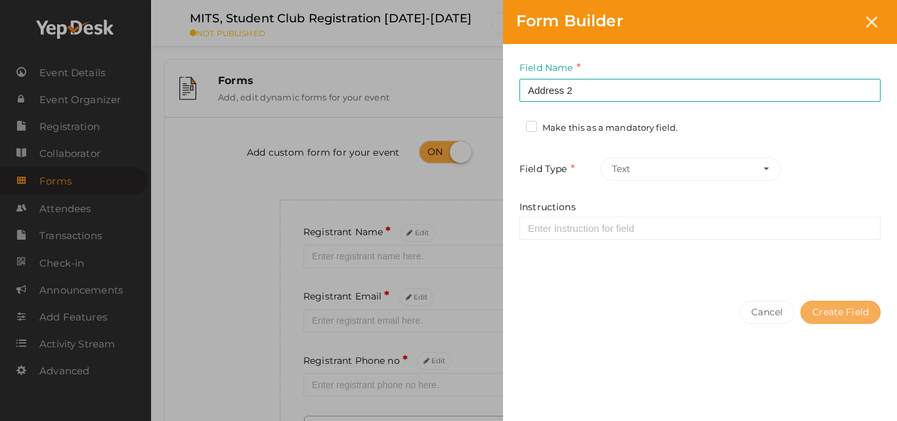
click at [835, 312] on button "Create Field" at bounding box center [840, 312] width 80 height 23
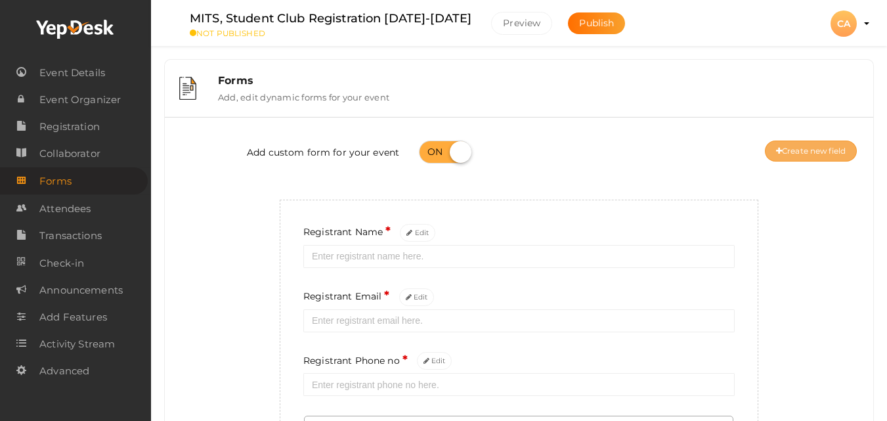
click at [808, 144] on button "Create new field" at bounding box center [811, 151] width 92 height 21
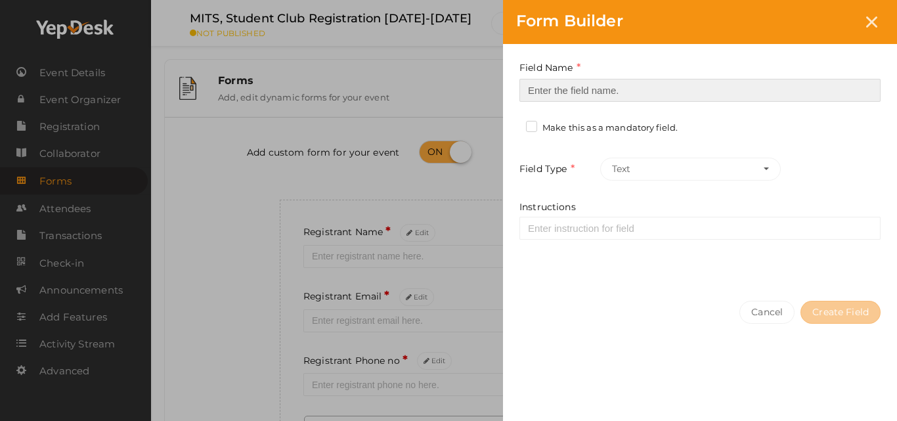
click at [775, 89] on input at bounding box center [699, 90] width 361 height 23
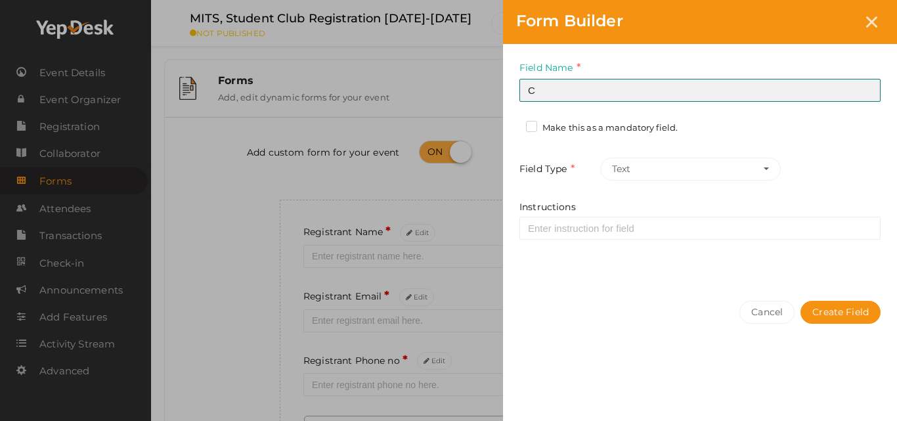
type input "City"
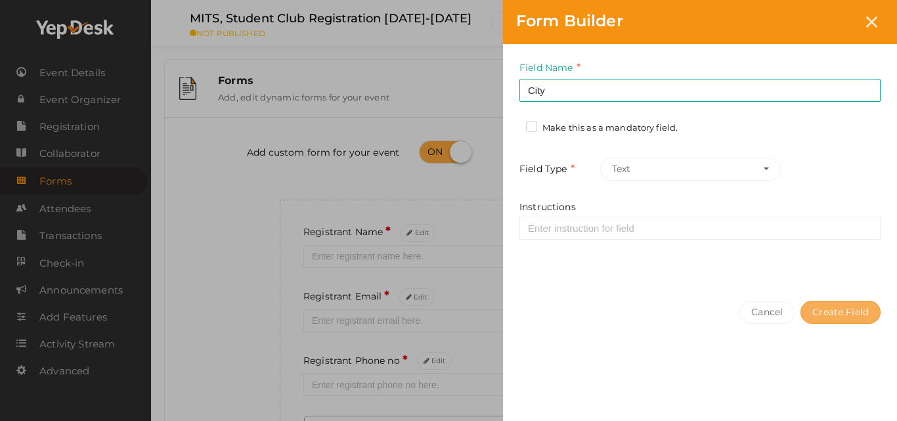
click at [834, 312] on button "Create Field" at bounding box center [840, 312] width 80 height 23
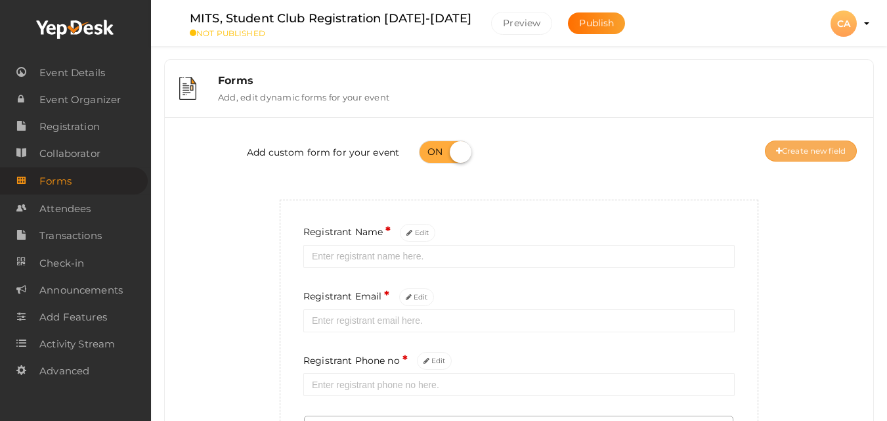
click at [806, 152] on button "Create new field" at bounding box center [811, 151] width 92 height 21
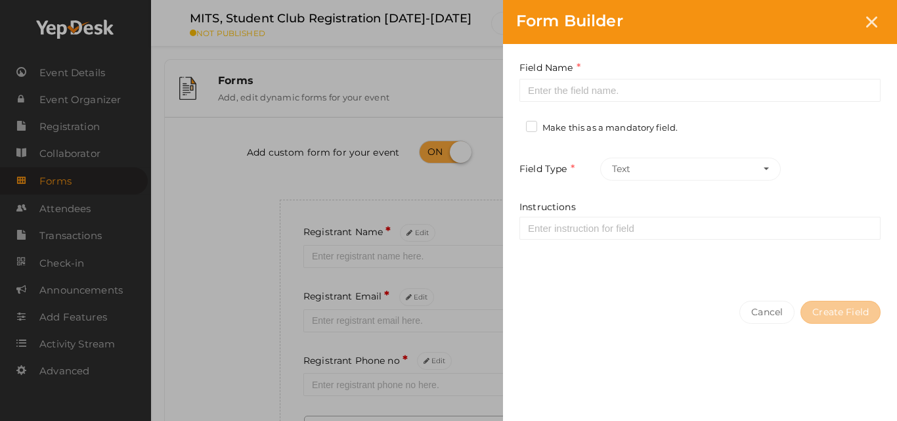
drag, startPoint x: 776, startPoint y: 102, endPoint x: 776, endPoint y: 95, distance: 7.2
click at [776, 95] on div "Field Name Required. Form field name already used. Make this as a mandatory fie…" at bounding box center [700, 166] width 394 height 244
click at [776, 95] on input at bounding box center [699, 90] width 361 height 23
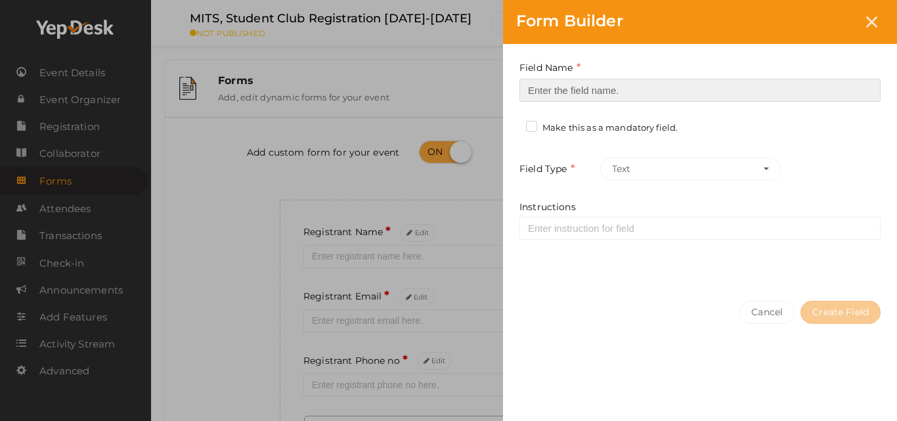
click at [776, 95] on input at bounding box center [699, 90] width 361 height 23
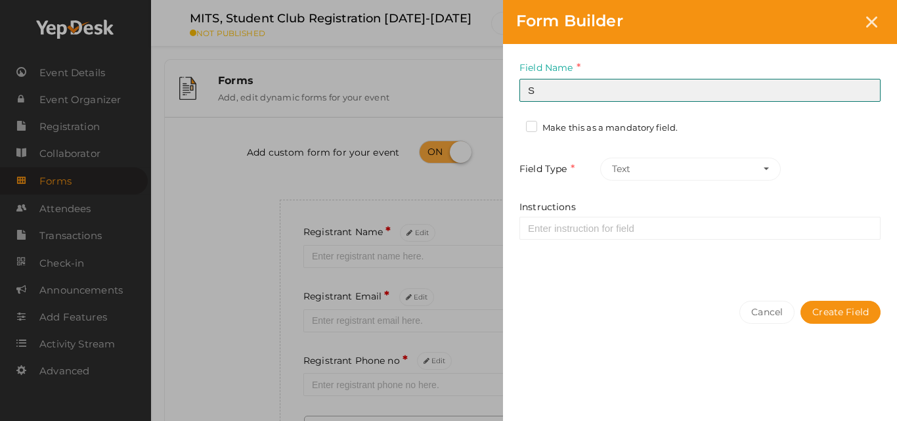
type input "State"
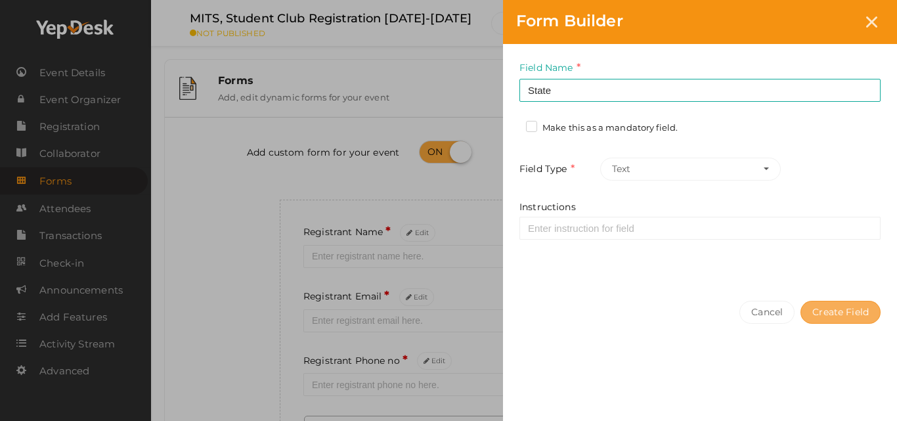
click at [820, 303] on button "Create Field" at bounding box center [840, 312] width 80 height 23
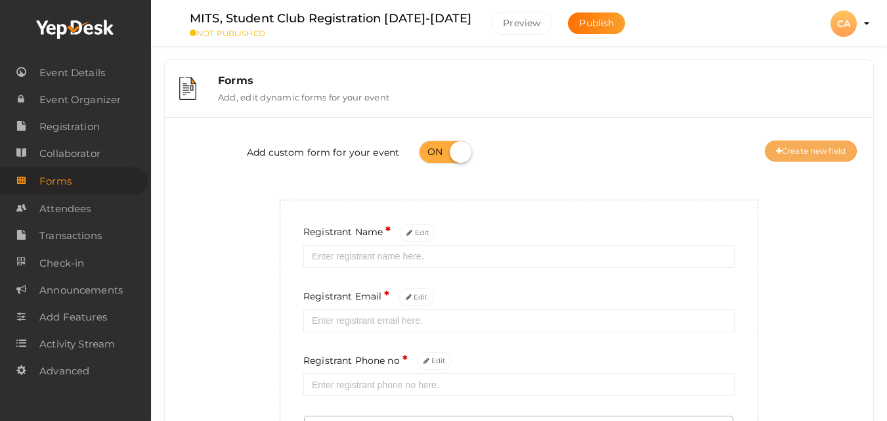
click at [805, 158] on button "Create new field" at bounding box center [811, 151] width 92 height 21
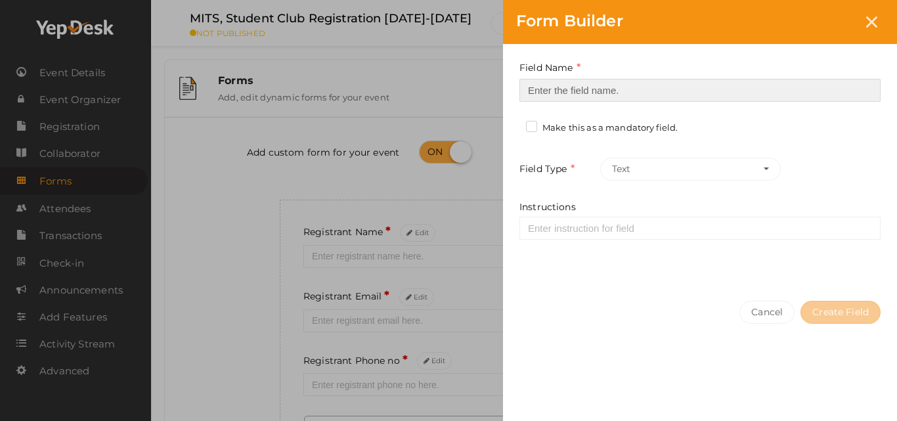
click at [766, 87] on input at bounding box center [699, 90] width 361 height 23
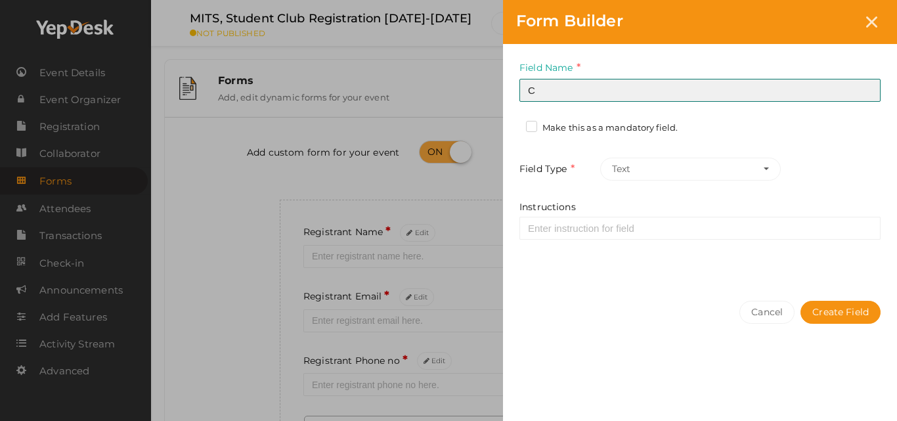
type input "Country"
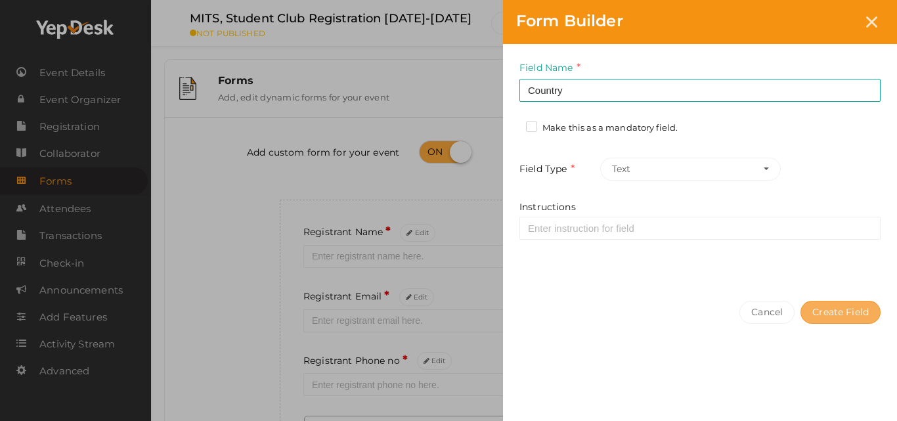
click at [840, 311] on button "Create Field" at bounding box center [840, 312] width 80 height 23
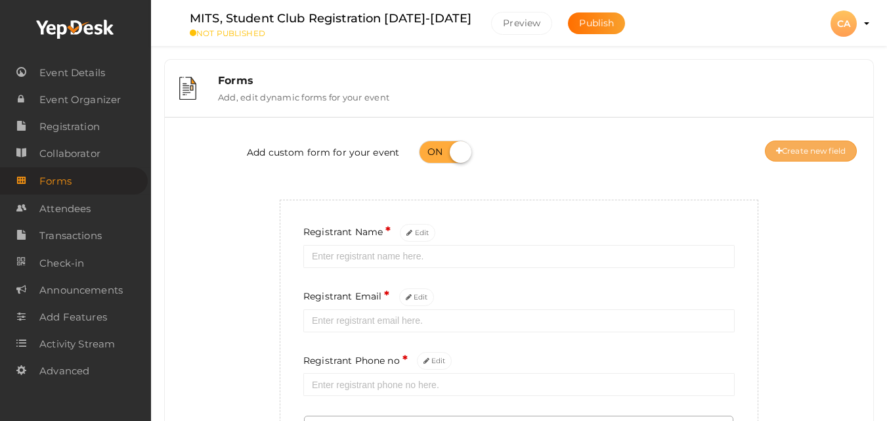
click at [795, 152] on button "Create new field" at bounding box center [811, 151] width 92 height 21
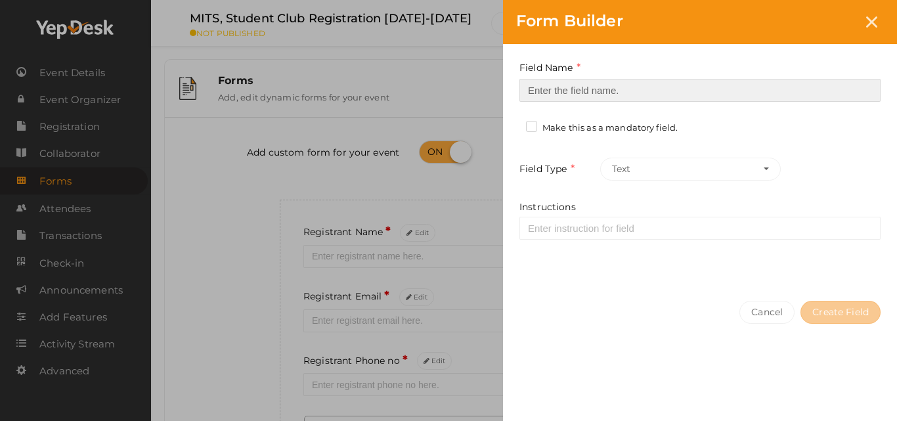
click at [753, 90] on input at bounding box center [699, 90] width 361 height 23
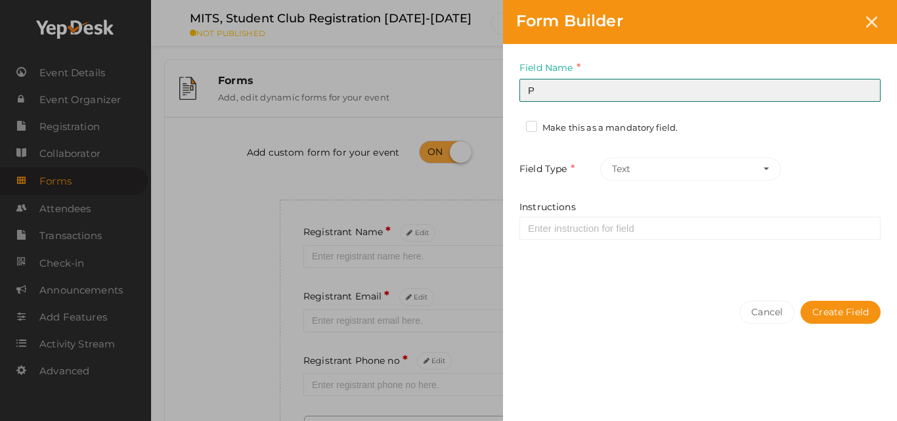
type input "Pin code"
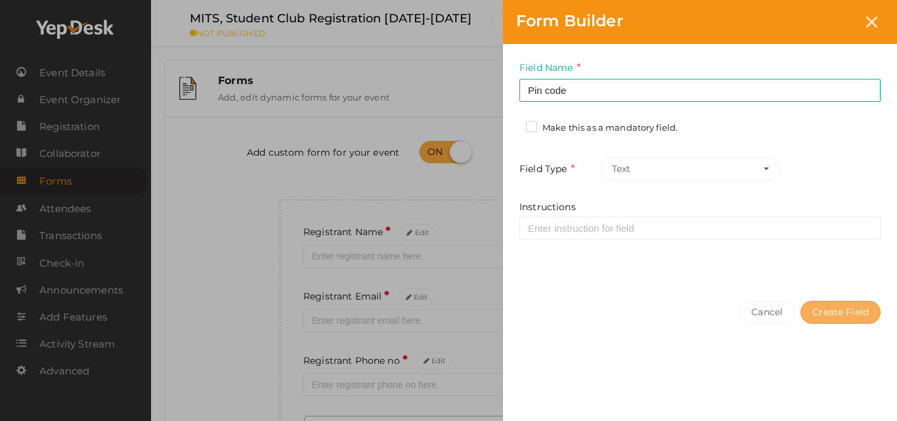
click at [830, 309] on button "Create Field" at bounding box center [840, 312] width 80 height 23
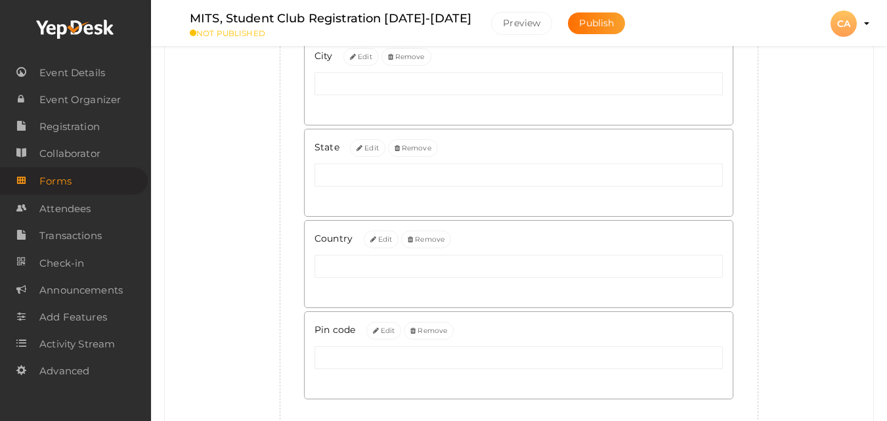
scroll to position [1024, 0]
click at [568, 32] on button "Publish" at bounding box center [596, 23] width 57 height 22
click at [840, 23] on div "CA" at bounding box center [844, 24] width 26 height 26
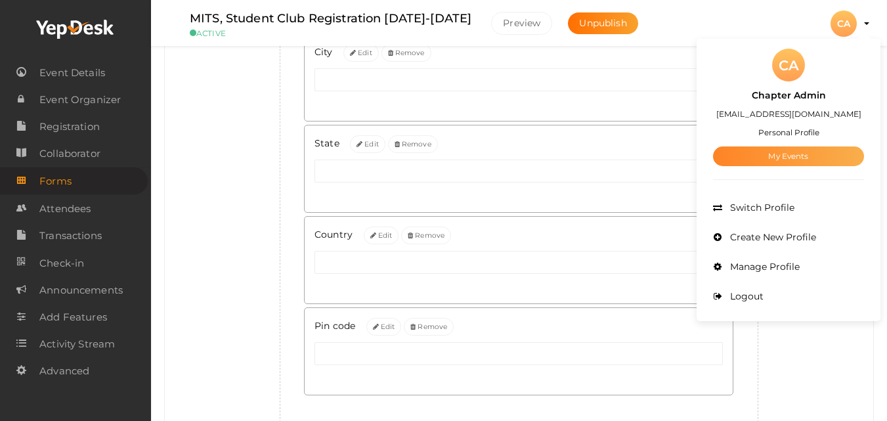
click at [791, 153] on link "My Events" at bounding box center [788, 156] width 151 height 20
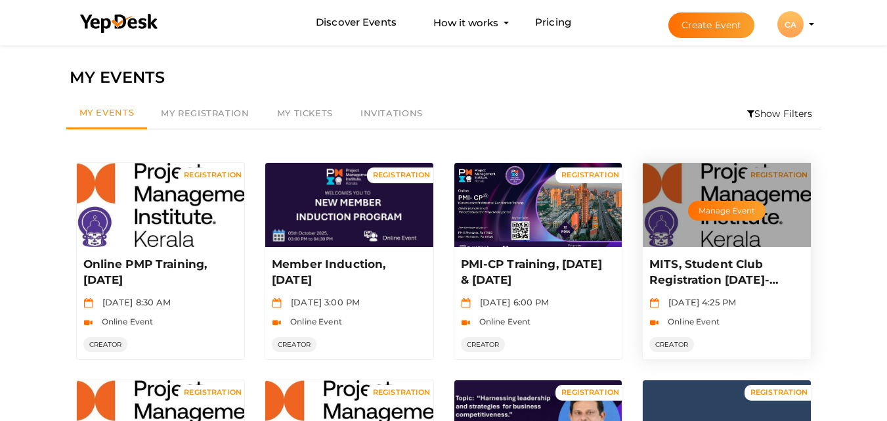
click at [721, 274] on p "MITS, Student Club Registration [DATE]-[DATE]" at bounding box center [725, 273] width 152 height 32
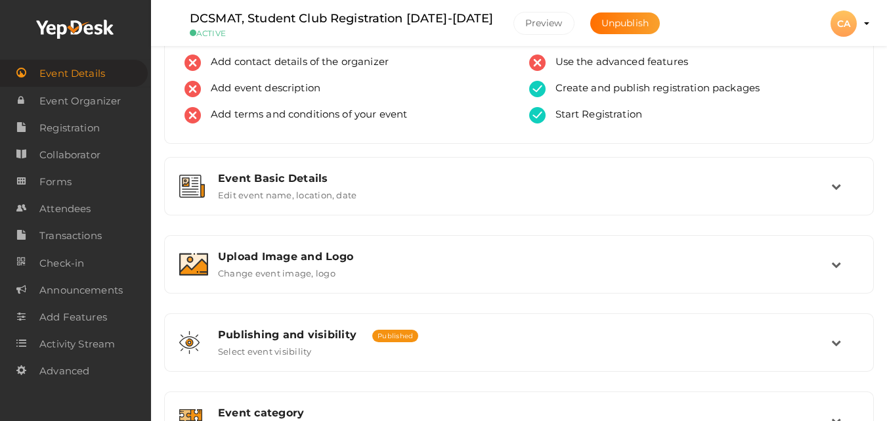
scroll to position [72, 0]
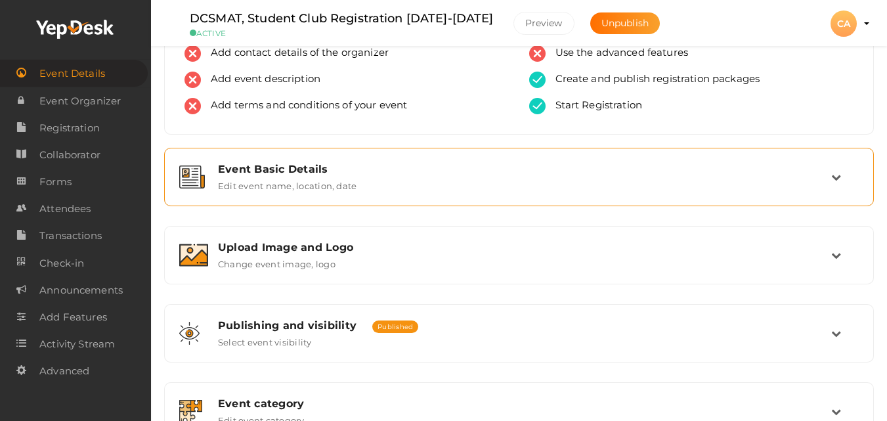
click at [298, 172] on div "Event Basic Details" at bounding box center [524, 169] width 613 height 12
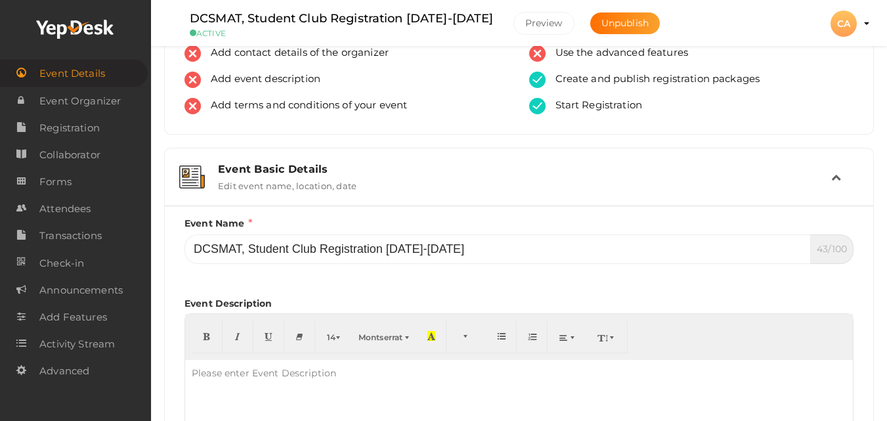
drag, startPoint x: 502, startPoint y: 265, endPoint x: 500, endPoint y: 252, distance: 13.4
click at [500, 252] on div "Event Name DCSMAT, Student Club Registration 2025-2026 43/100 Invalid Event Nam…" at bounding box center [519, 360] width 669 height 288
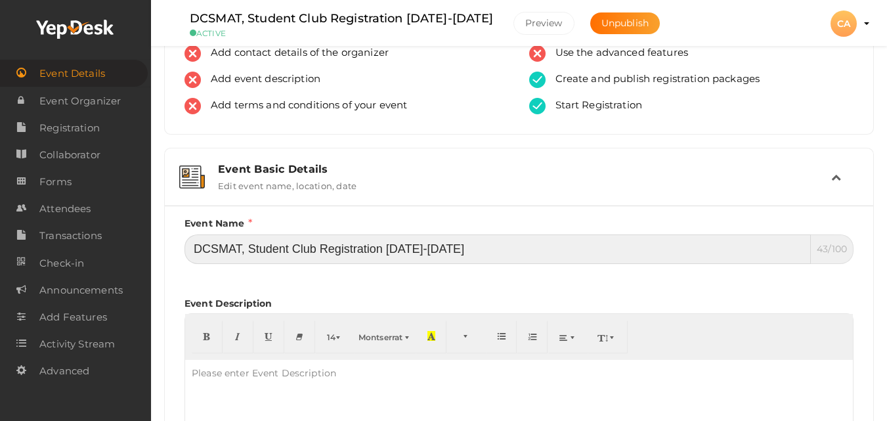
click at [500, 252] on input "DCSMAT, Student Club Registration [DATE]-[DATE]" at bounding box center [498, 249] width 626 height 30
click at [297, 244] on input "DCSMAT, Student Club Registration [DATE]-[DATE]" at bounding box center [498, 249] width 626 height 30
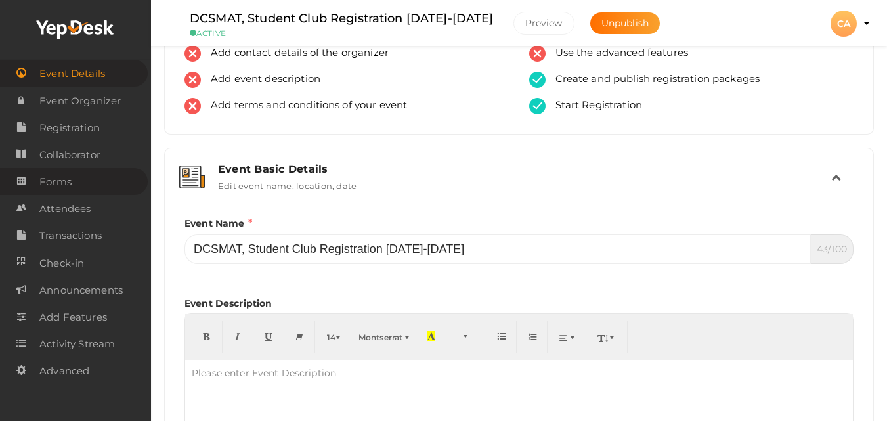
click at [55, 184] on span "Forms" at bounding box center [55, 182] width 32 height 26
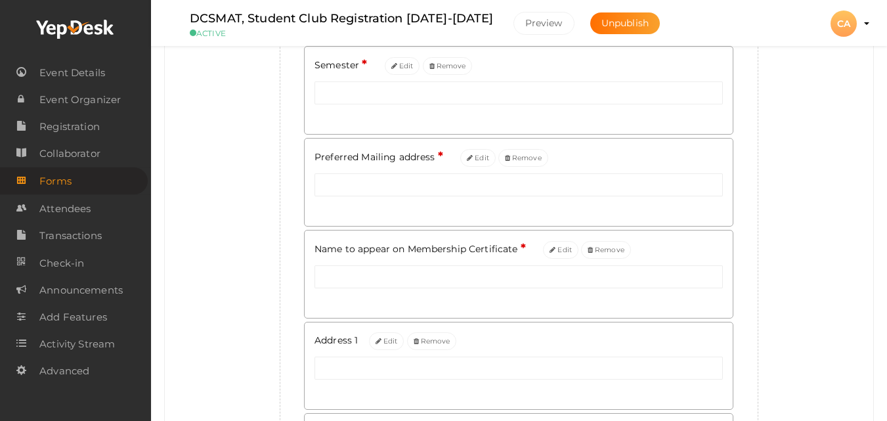
scroll to position [560, 0]
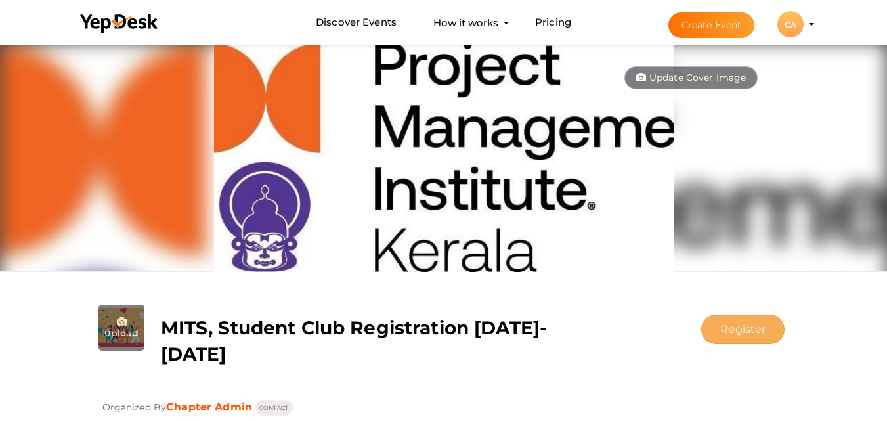
click at [709, 328] on button "Register" at bounding box center [742, 330] width 83 height 30
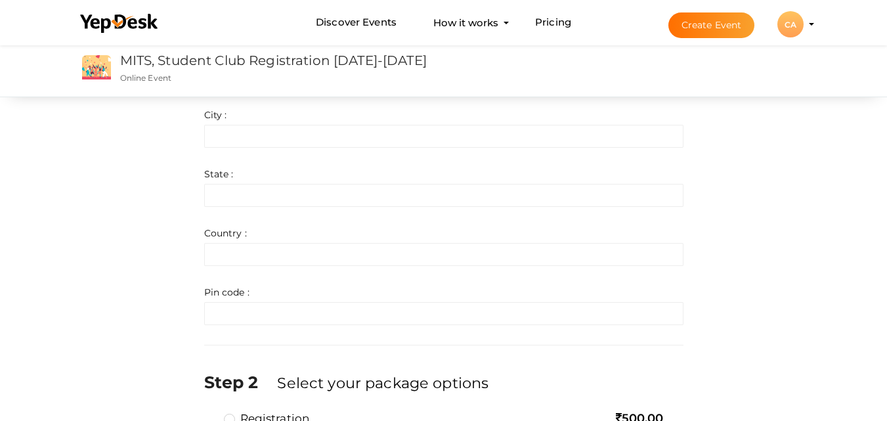
scroll to position [674, 0]
